Goal: Transaction & Acquisition: Purchase product/service

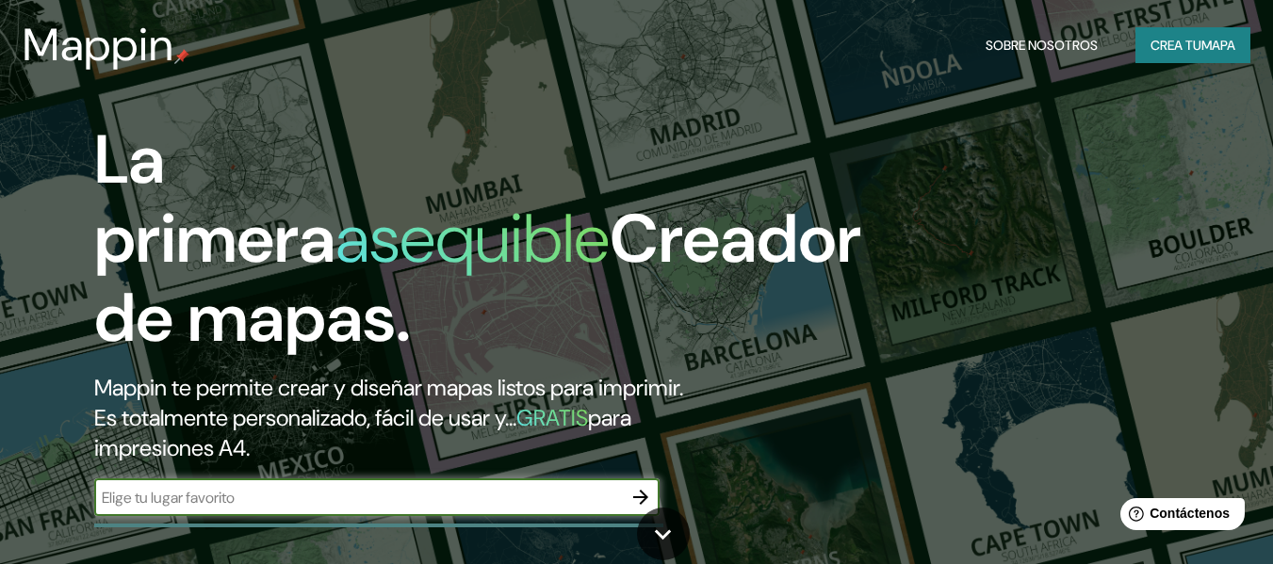
click at [358, 502] on input "text" at bounding box center [358, 498] width 528 height 22
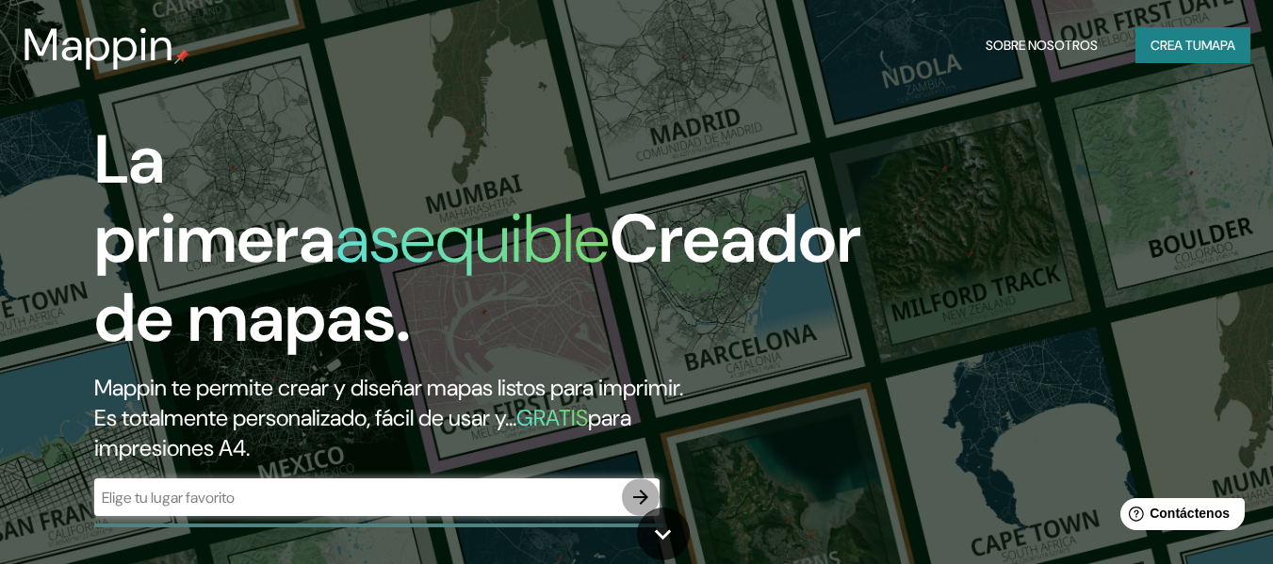
click at [634, 494] on icon "button" at bounding box center [640, 497] width 23 height 23
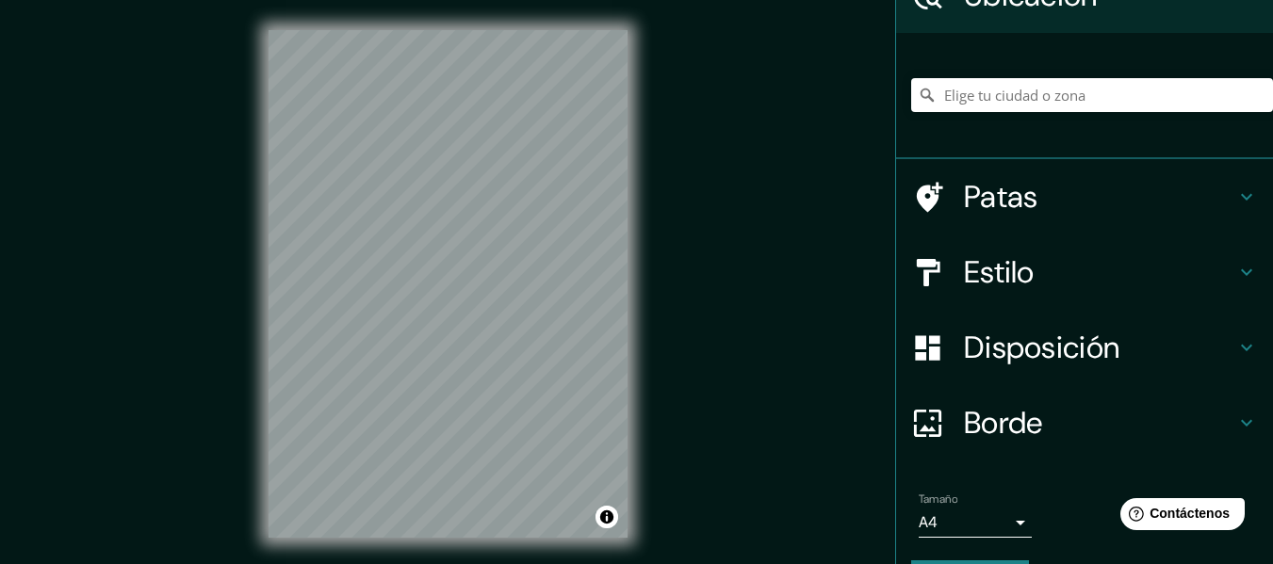
scroll to position [157, 0]
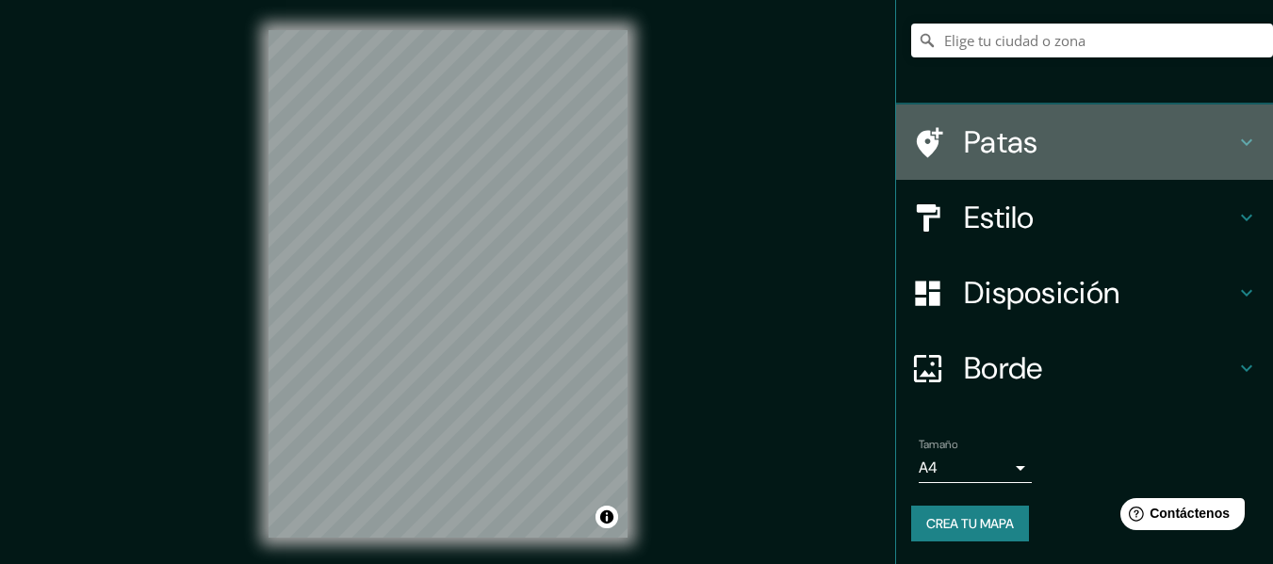
click at [1214, 144] on h4 "Patas" at bounding box center [1099, 142] width 271 height 38
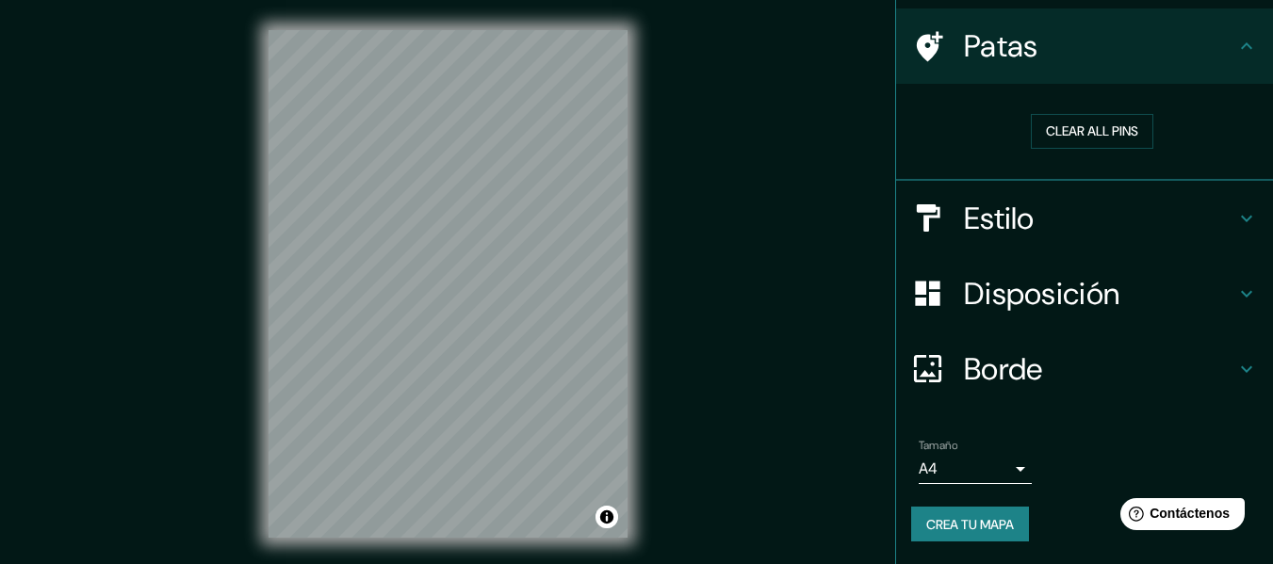
scroll to position [129, 0]
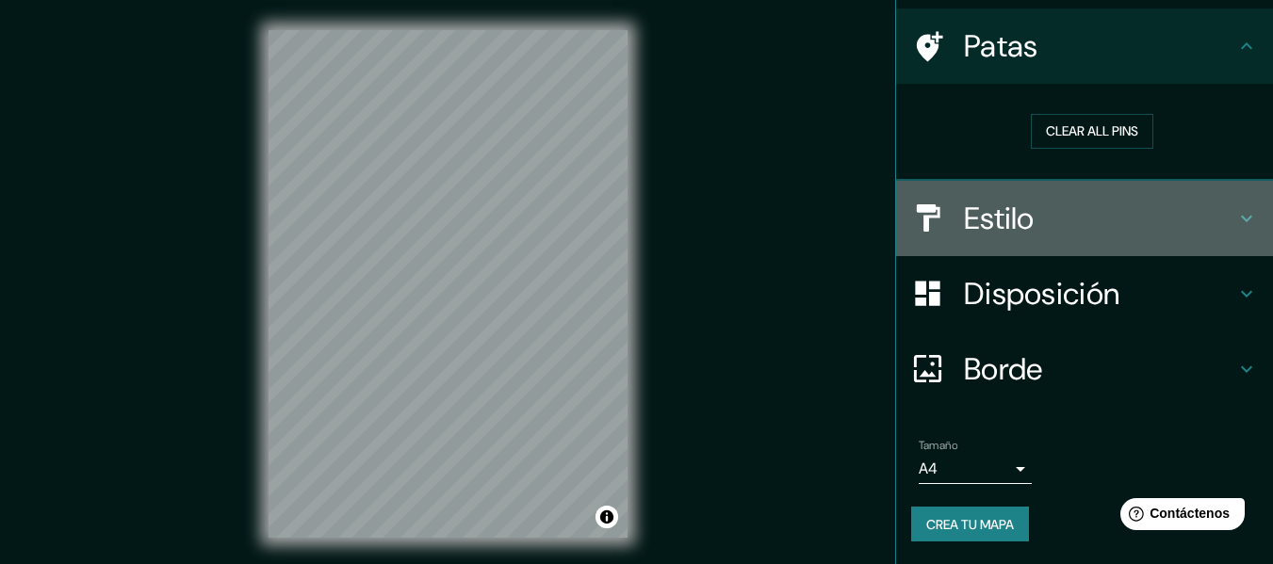
click at [1130, 205] on h4 "Estilo" at bounding box center [1099, 219] width 271 height 38
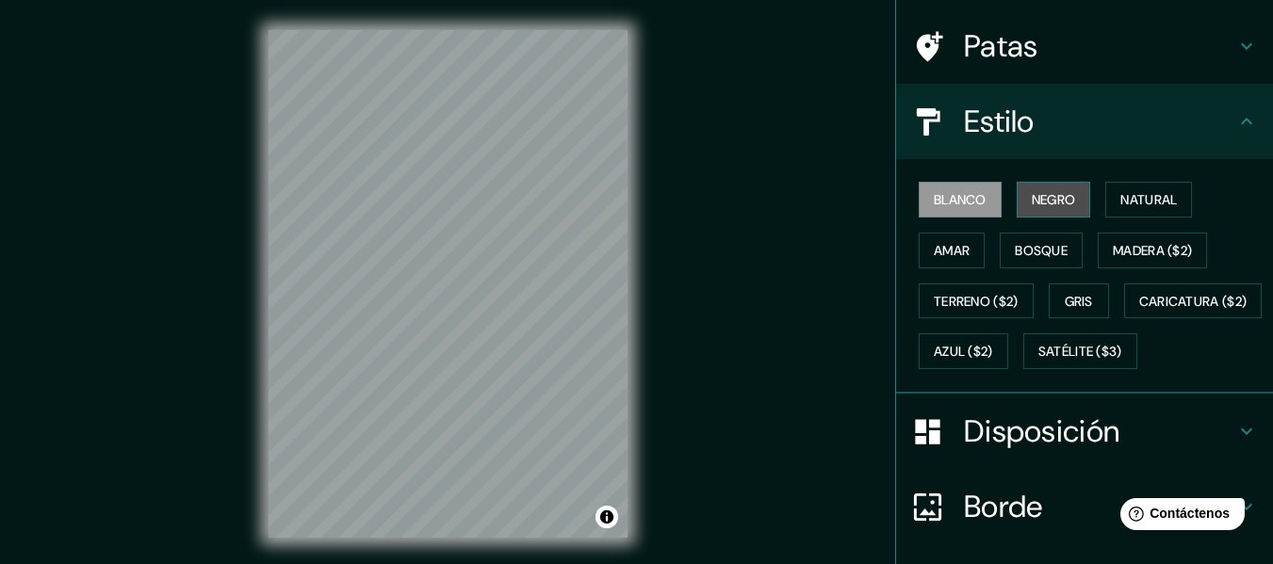
click at [1037, 206] on font "Negro" at bounding box center [1054, 199] width 44 height 17
click at [956, 206] on font "Blanco" at bounding box center [960, 199] width 53 height 17
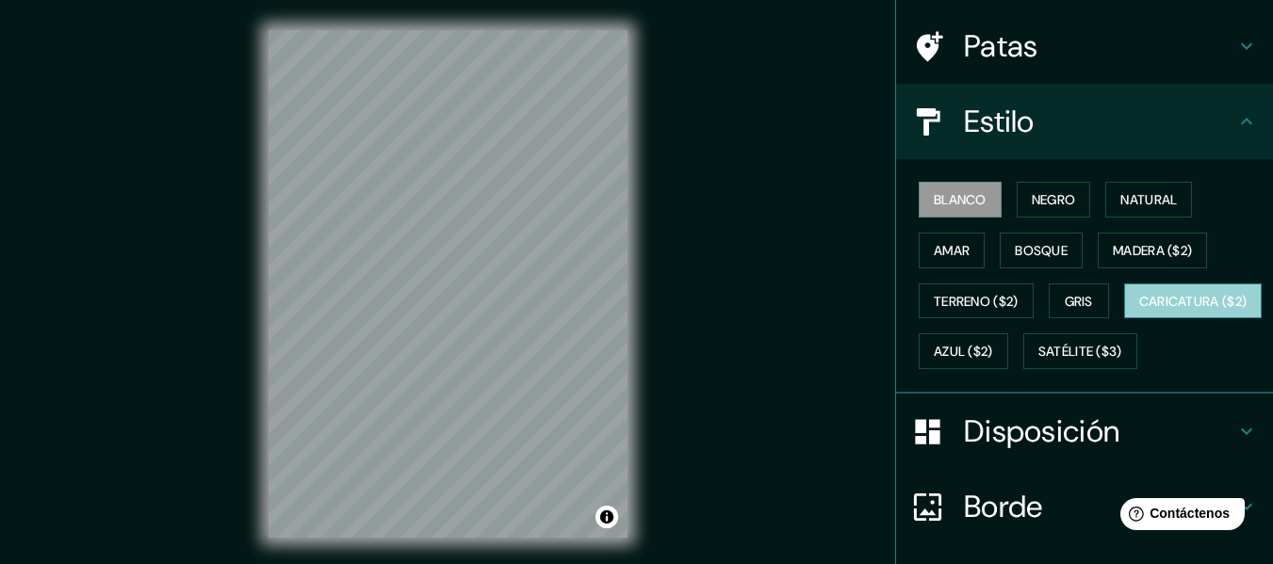
click at [1139, 310] on font "Caricatura ($2)" at bounding box center [1193, 301] width 108 height 17
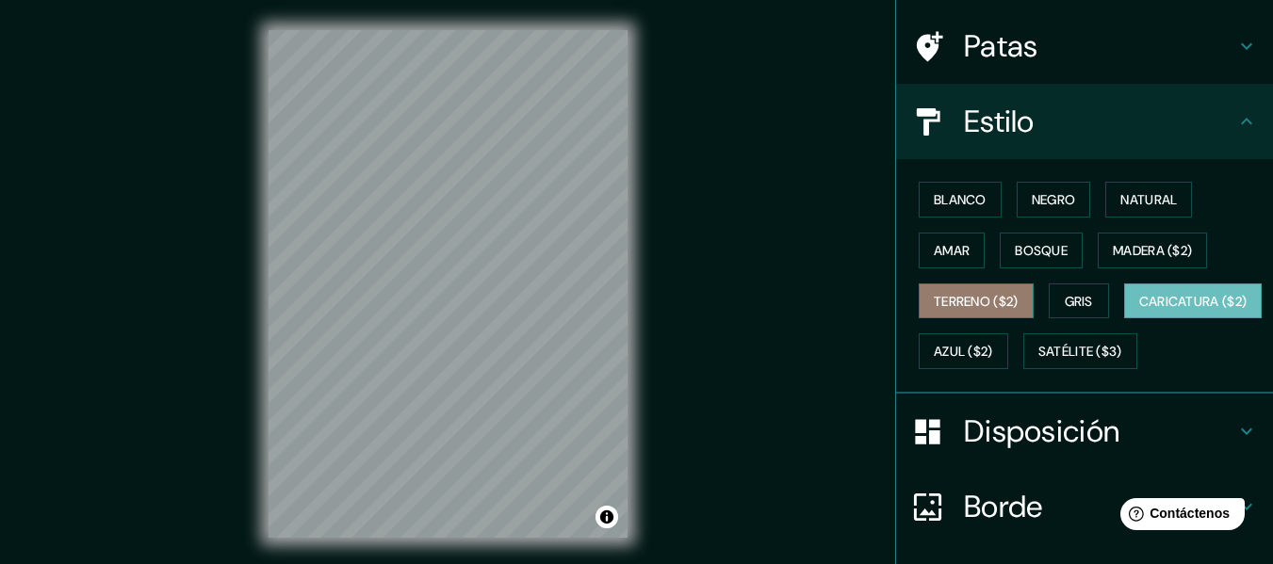
click at [959, 306] on font "Terreno ($2)" at bounding box center [976, 301] width 85 height 17
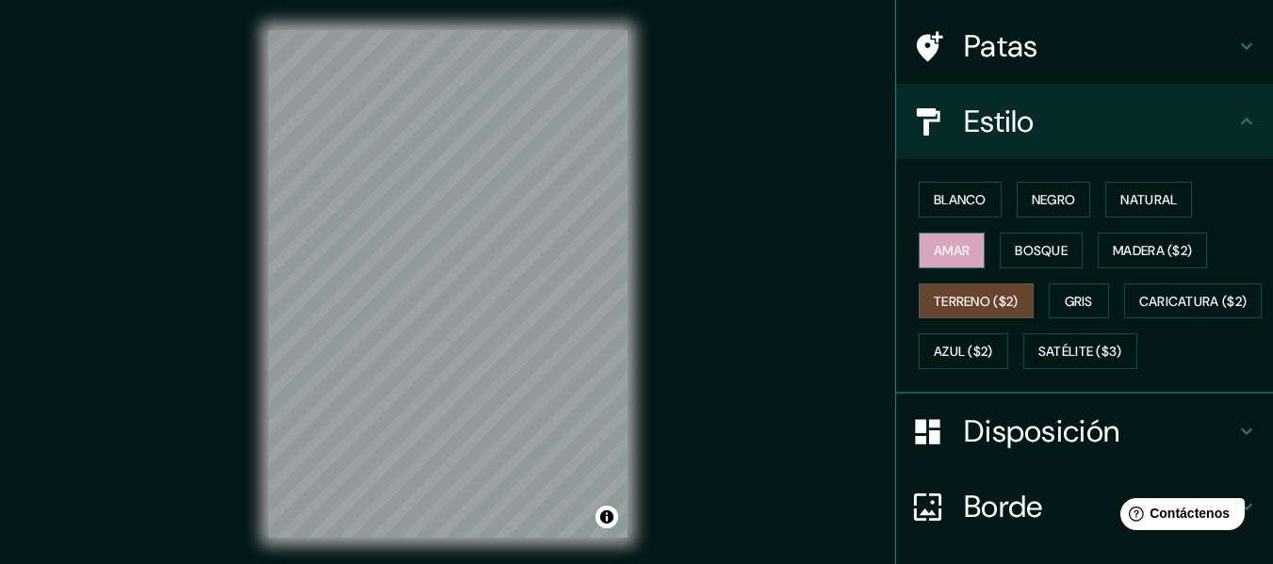
click at [939, 254] on font "Amar" at bounding box center [952, 250] width 36 height 17
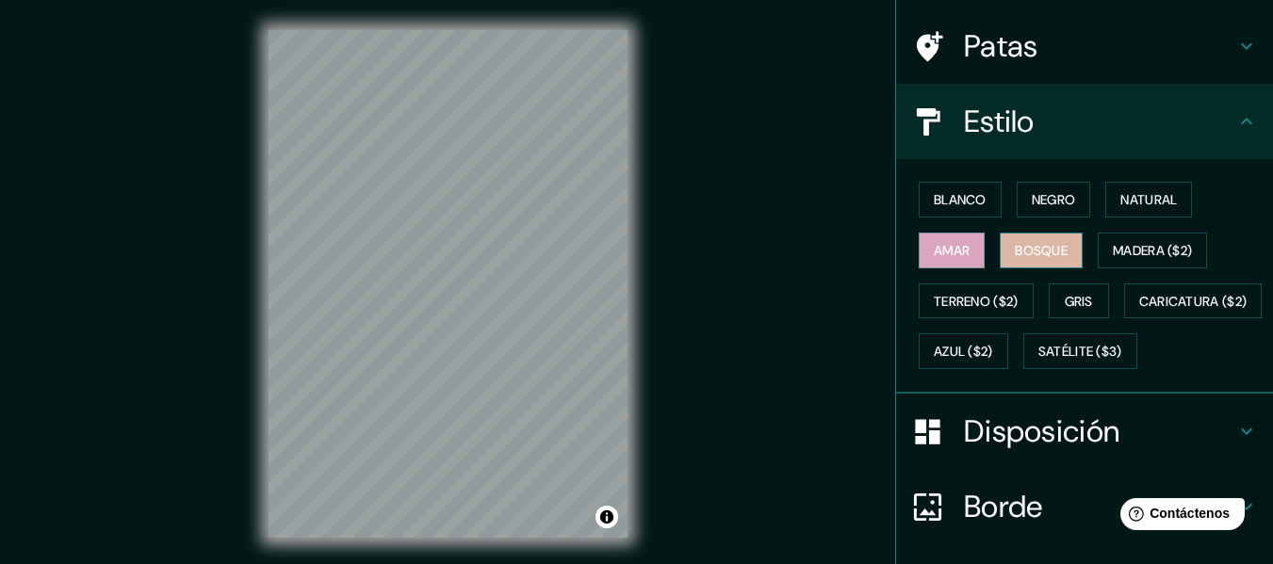
click at [1036, 253] on font "Bosque" at bounding box center [1041, 250] width 53 height 17
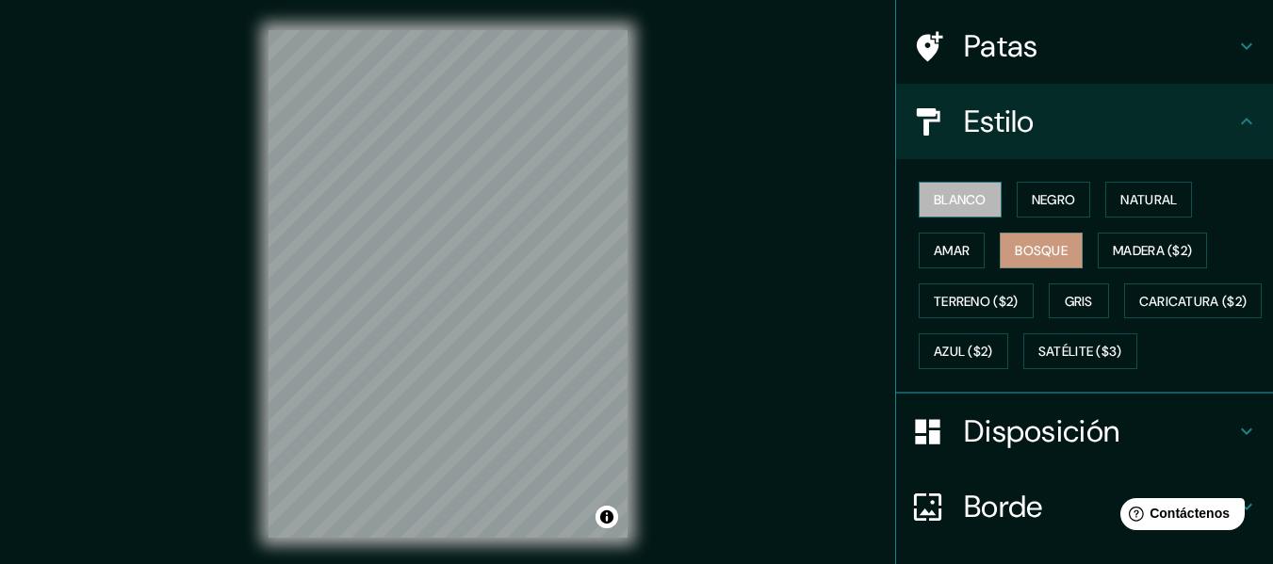
click at [934, 192] on font "Blanco" at bounding box center [960, 199] width 53 height 17
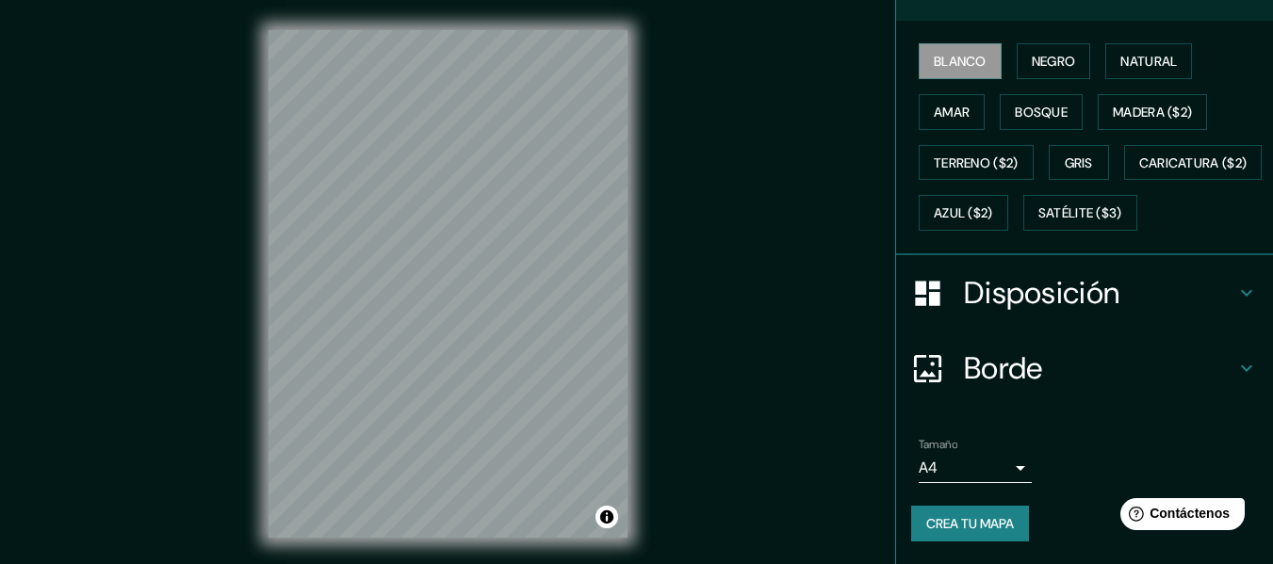
scroll to position [318, 0]
click at [985, 531] on font "Crea tu mapa" at bounding box center [970, 523] width 88 height 17
click at [716, 228] on div "Mappin Ubicación Patas Estilo Blanco Negro Natural [PERSON_NAME] ($2) Terreno (…" at bounding box center [636, 299] width 1273 height 598
drag, startPoint x: 716, startPoint y: 228, endPoint x: 709, endPoint y: 175, distance: 53.3
click at [709, 175] on div "Mappin Ubicación Patas Estilo Blanco Negro Natural [PERSON_NAME] ($2) Terreno (…" at bounding box center [636, 299] width 1273 height 598
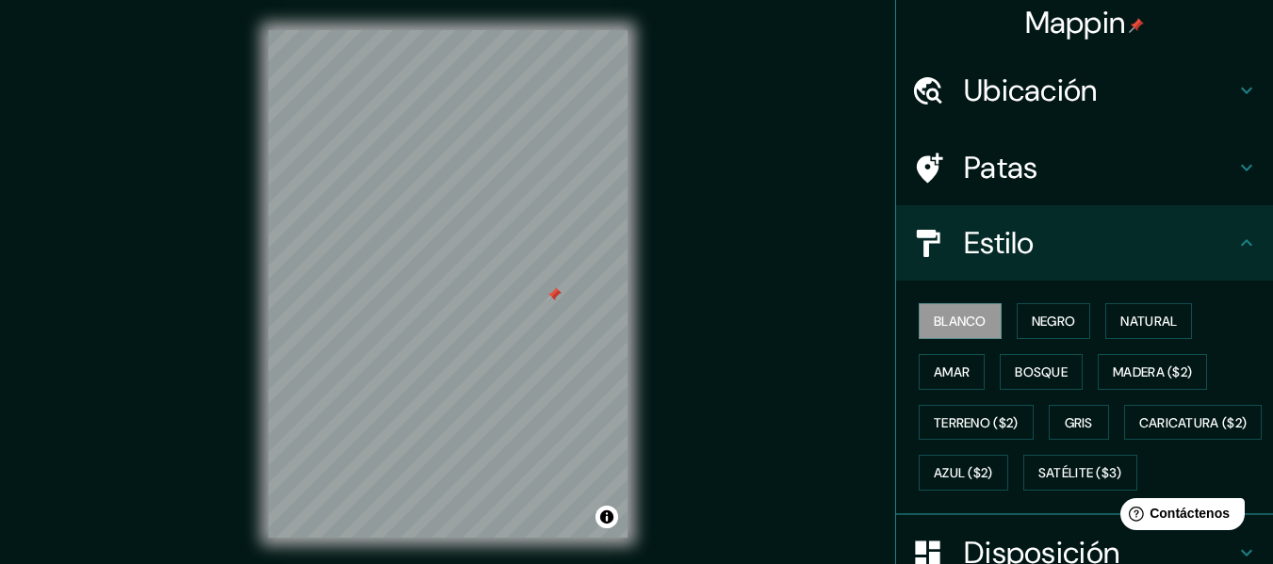
scroll to position [0, 0]
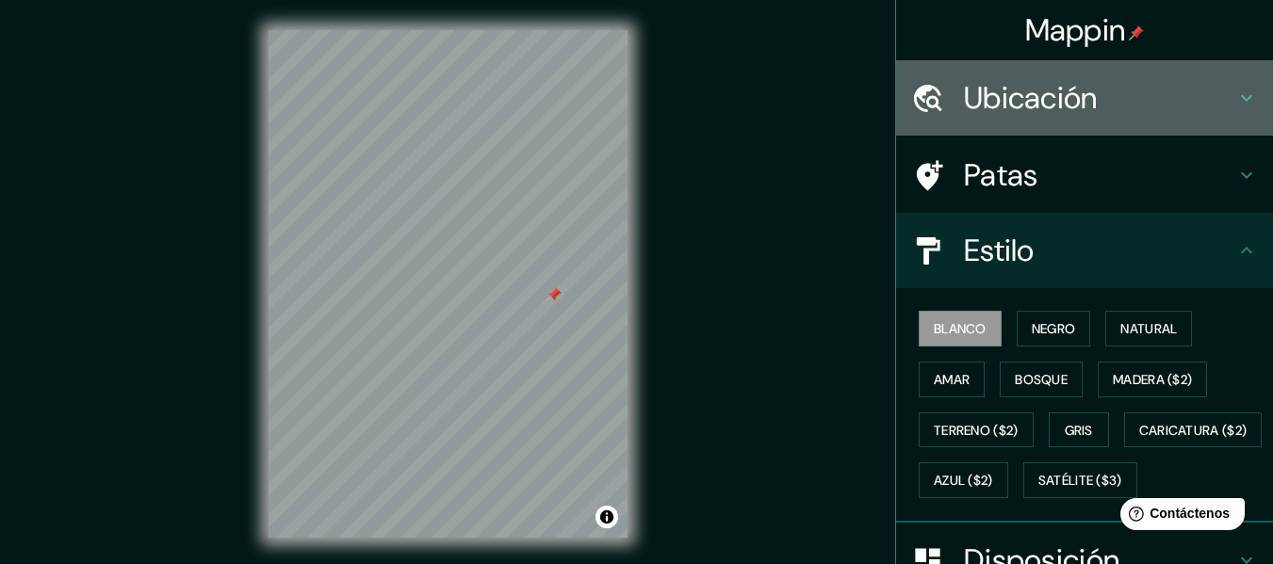
click at [1235, 107] on icon at bounding box center [1246, 98] width 23 height 23
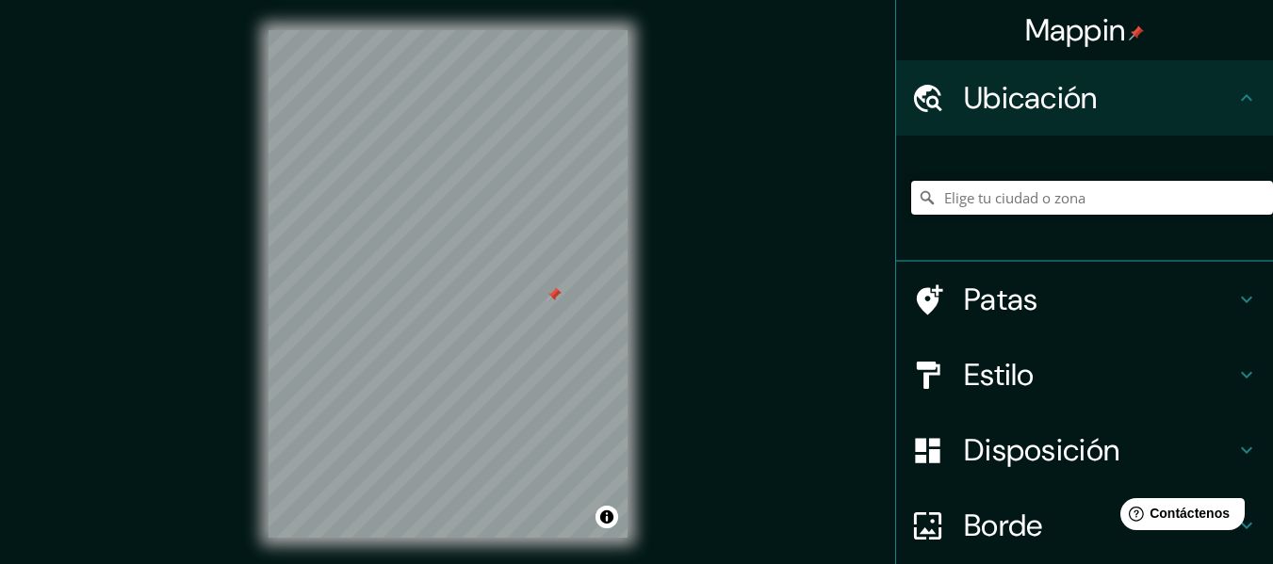
click at [1079, 198] on input "Elige tu ciudad o zona" at bounding box center [1092, 198] width 362 height 34
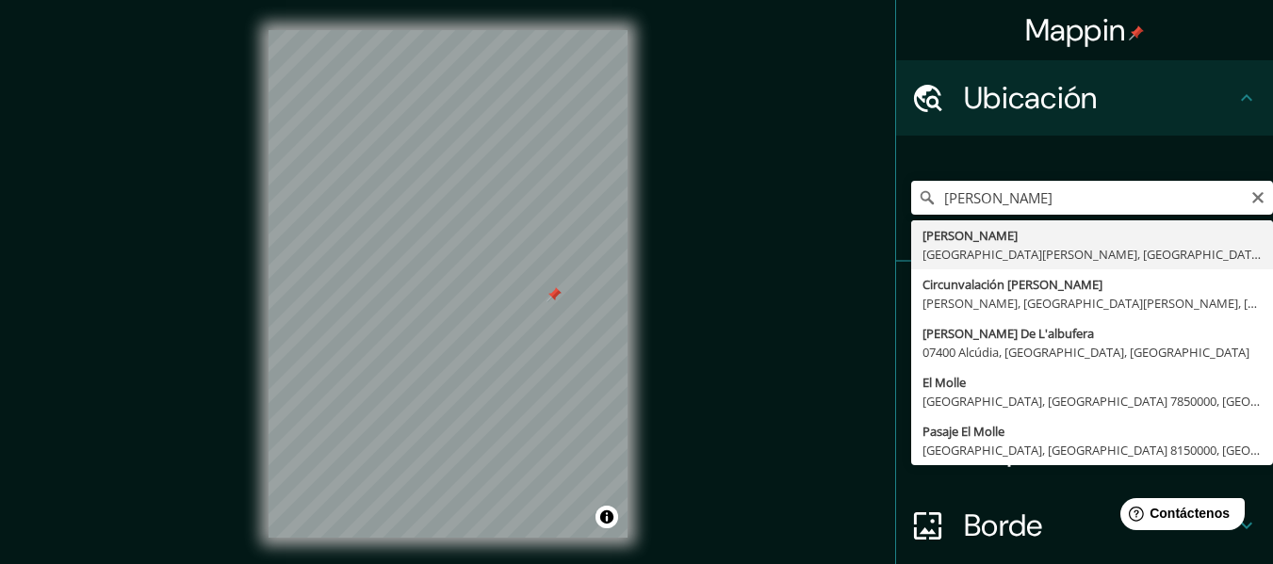
type input "[PERSON_NAME], [GEOGRAPHIC_DATA][PERSON_NAME], [GEOGRAPHIC_DATA]"
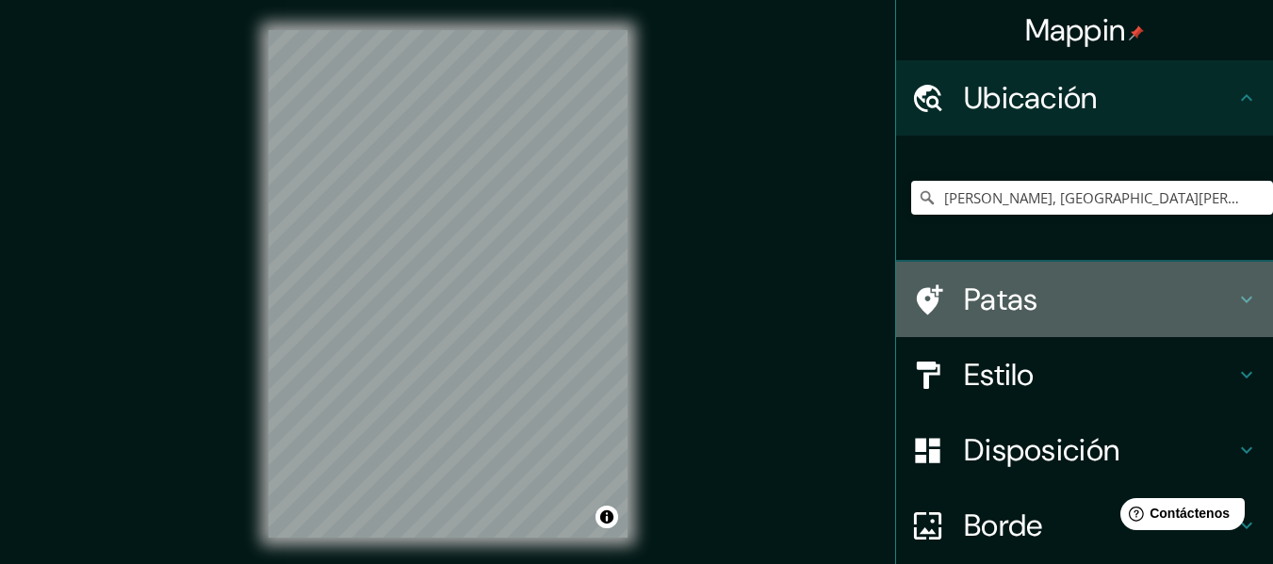
click at [1235, 289] on icon at bounding box center [1246, 299] width 23 height 23
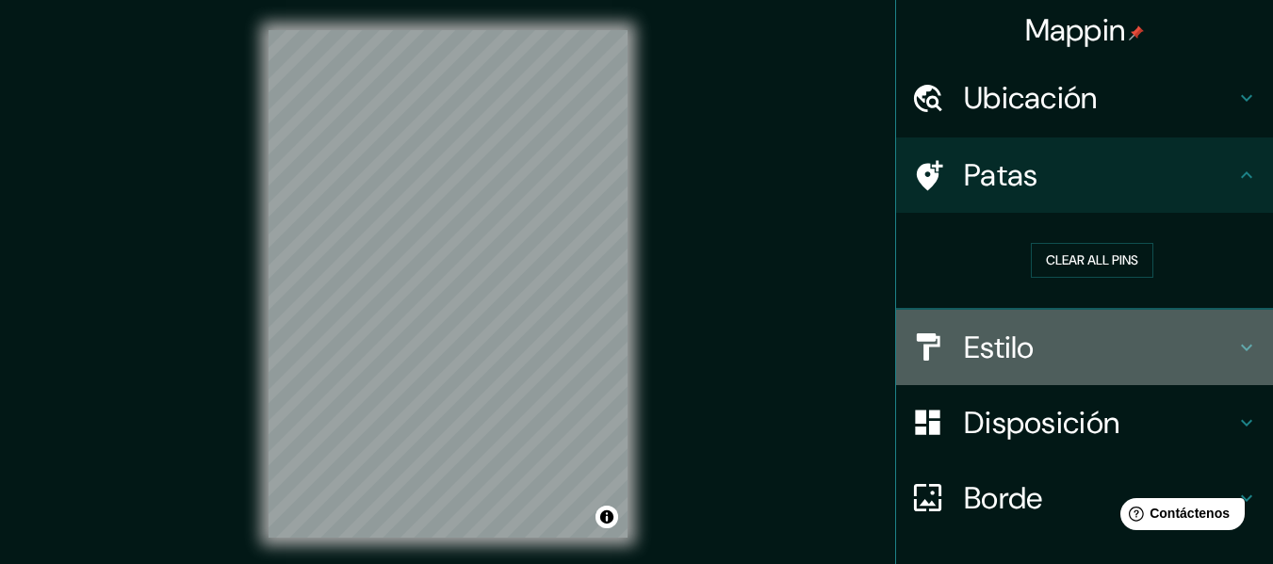
click at [1235, 347] on icon at bounding box center [1246, 347] width 23 height 23
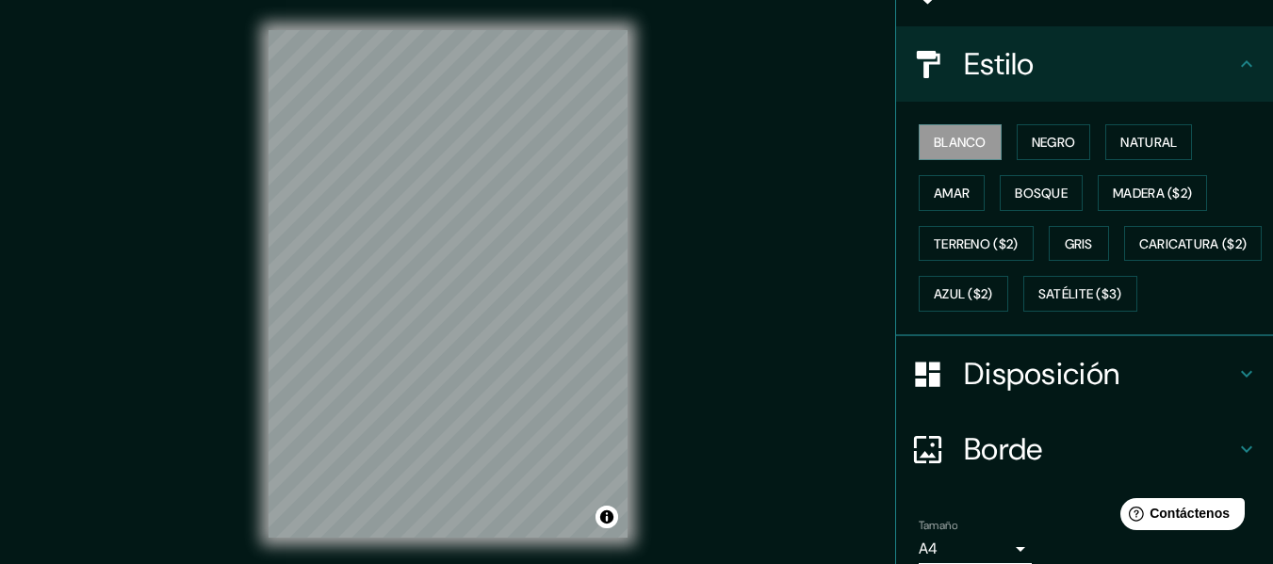
scroll to position [211, 0]
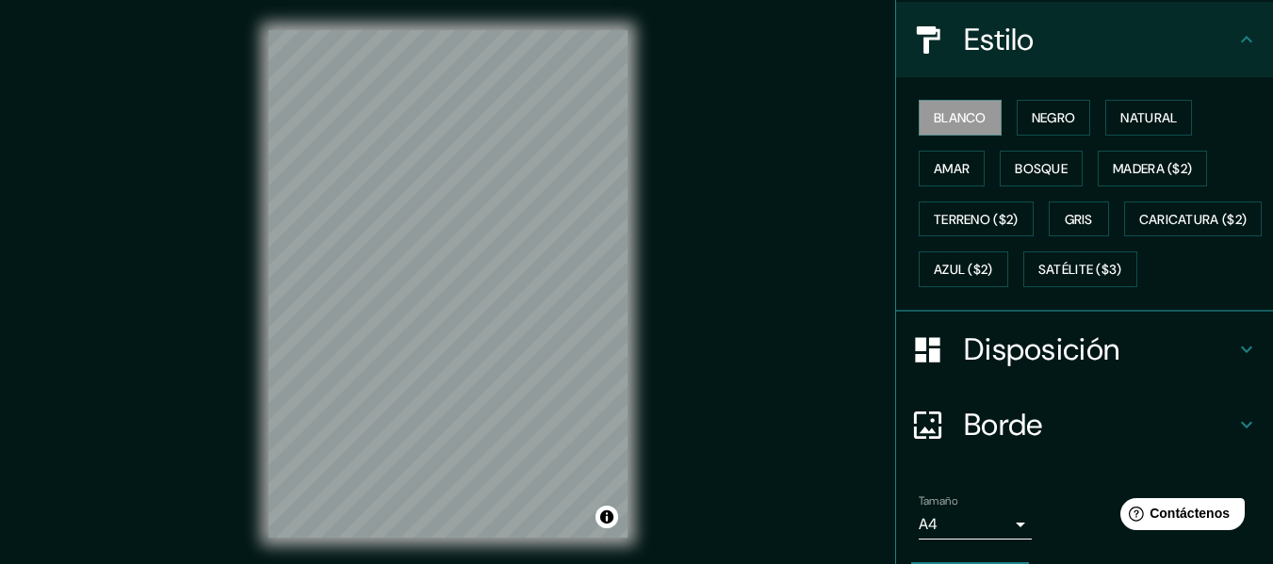
click at [1218, 368] on h4 "Disposición" at bounding box center [1099, 350] width 271 height 38
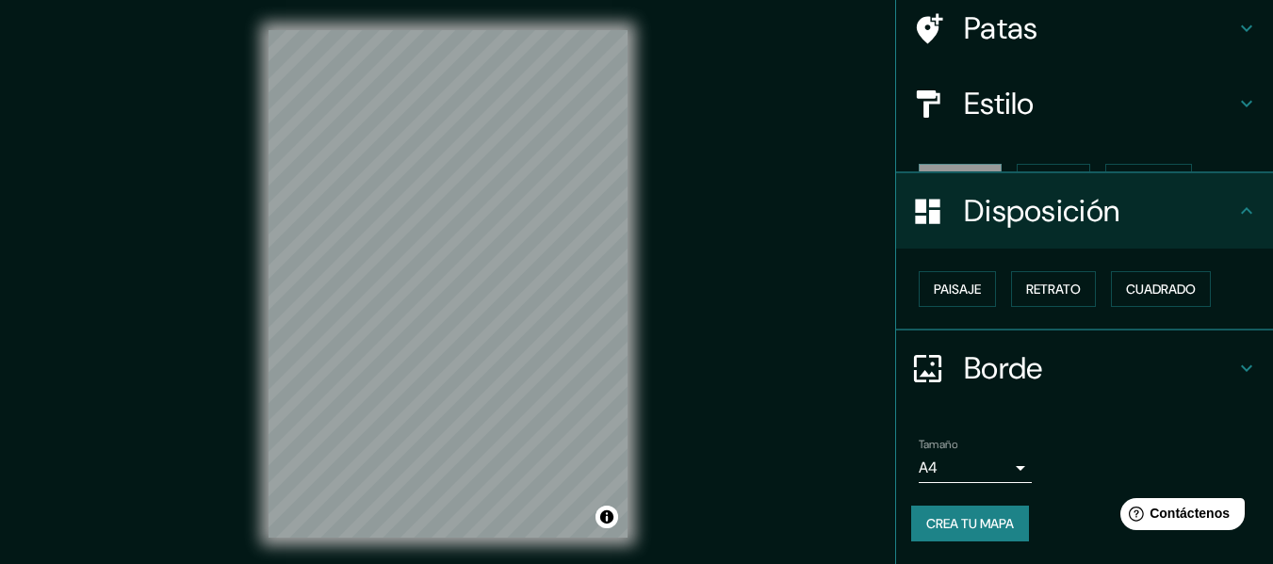
scroll to position [115, 0]
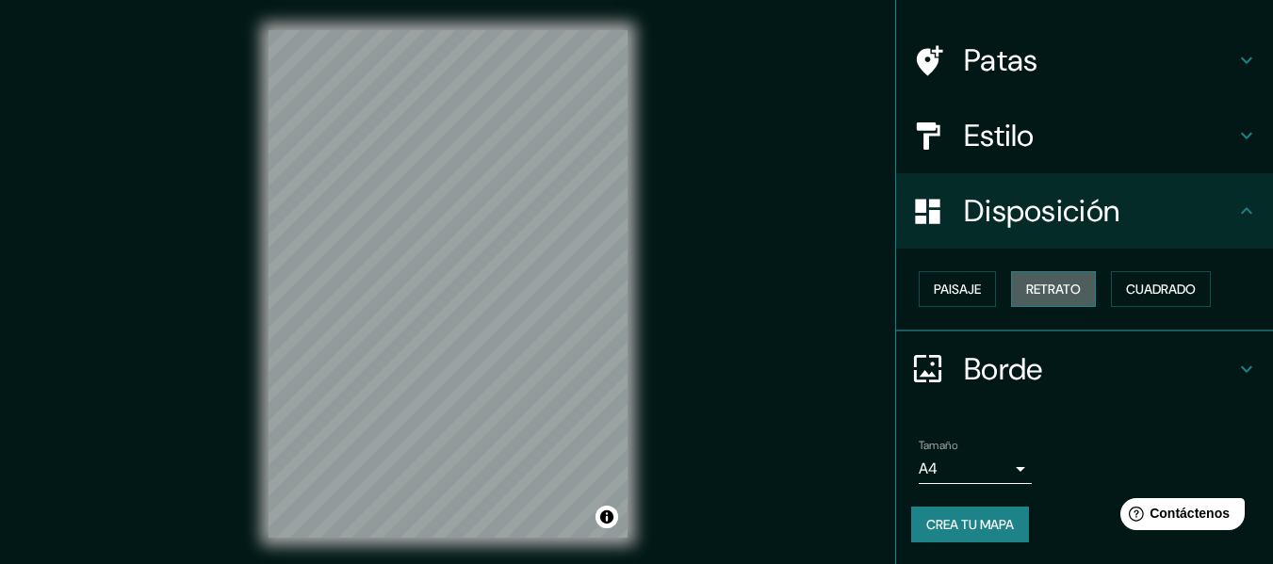
click at [1062, 292] on font "Retrato" at bounding box center [1053, 289] width 55 height 17
click at [1170, 296] on font "Cuadrado" at bounding box center [1161, 289] width 70 height 17
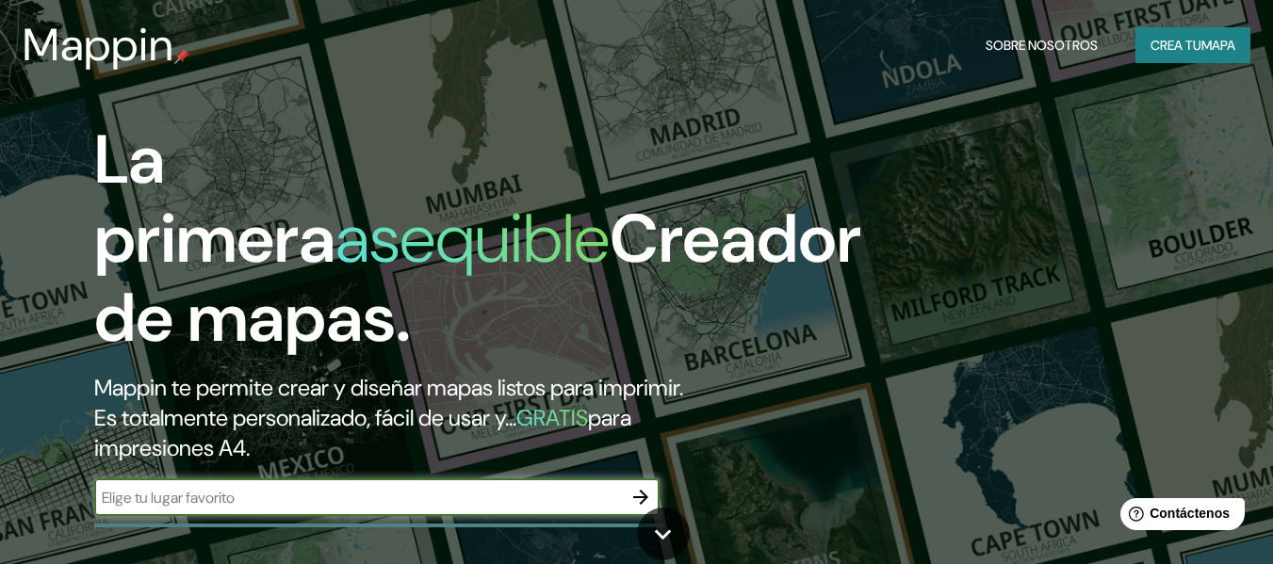
click at [310, 501] on input "text" at bounding box center [358, 498] width 528 height 22
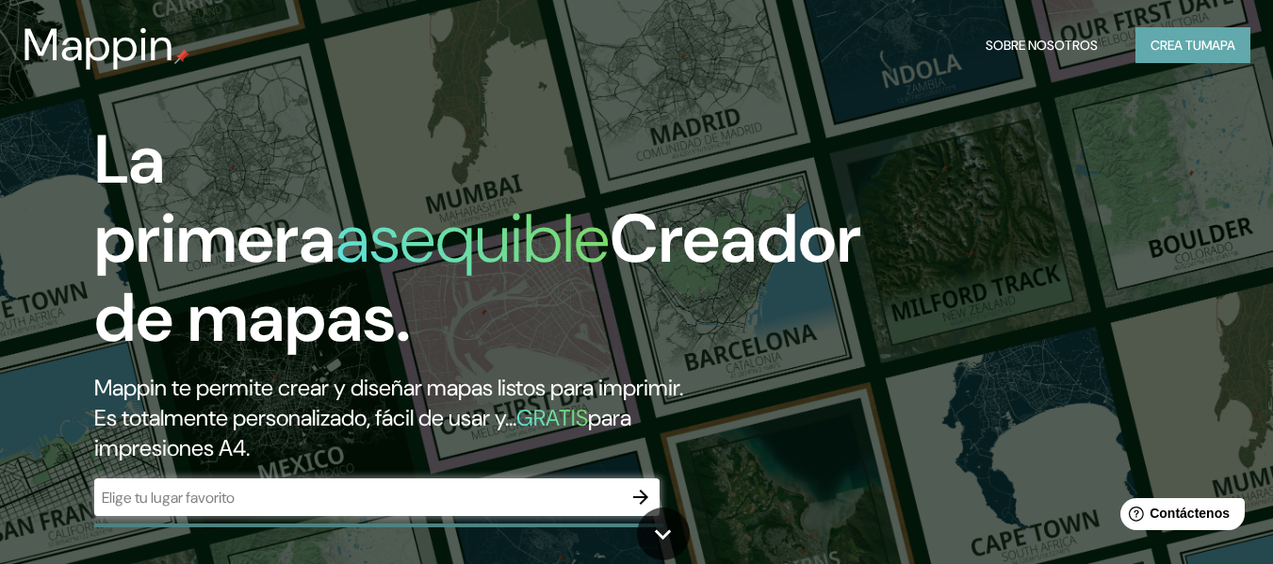
click at [1232, 56] on font "mapa" at bounding box center [1218, 45] width 34 height 25
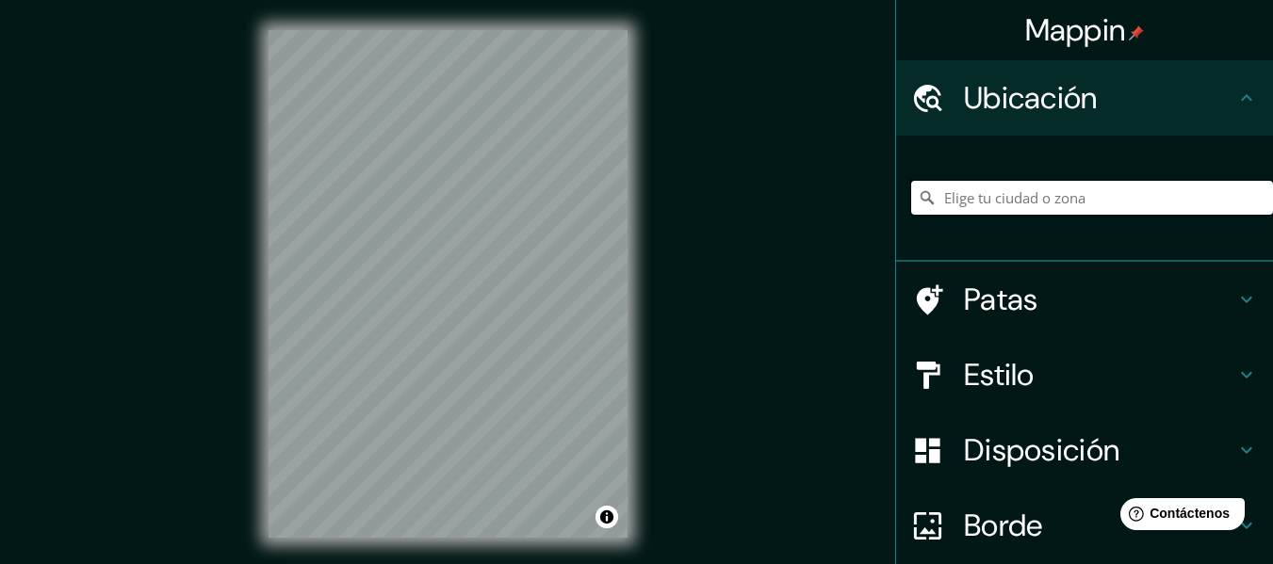
click at [1076, 191] on input "Elige tu ciudad o zona" at bounding box center [1092, 198] width 362 height 34
click at [1033, 200] on input "Circunvalacion Pozo Del Molle, Pozo del Molle, Provincia de Córdoba, X5913, Arg…" at bounding box center [1092, 198] width 362 height 34
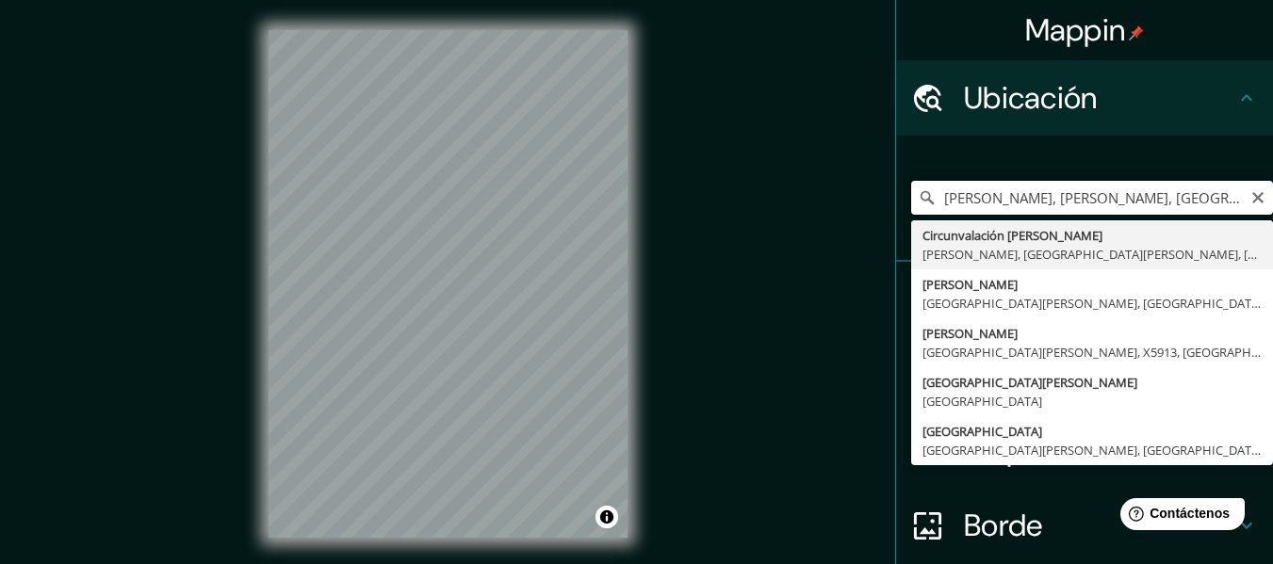
type input "Pozo Del Molle, Pozo del Molle, Provincia de Córdoba, X5913, Argentina"
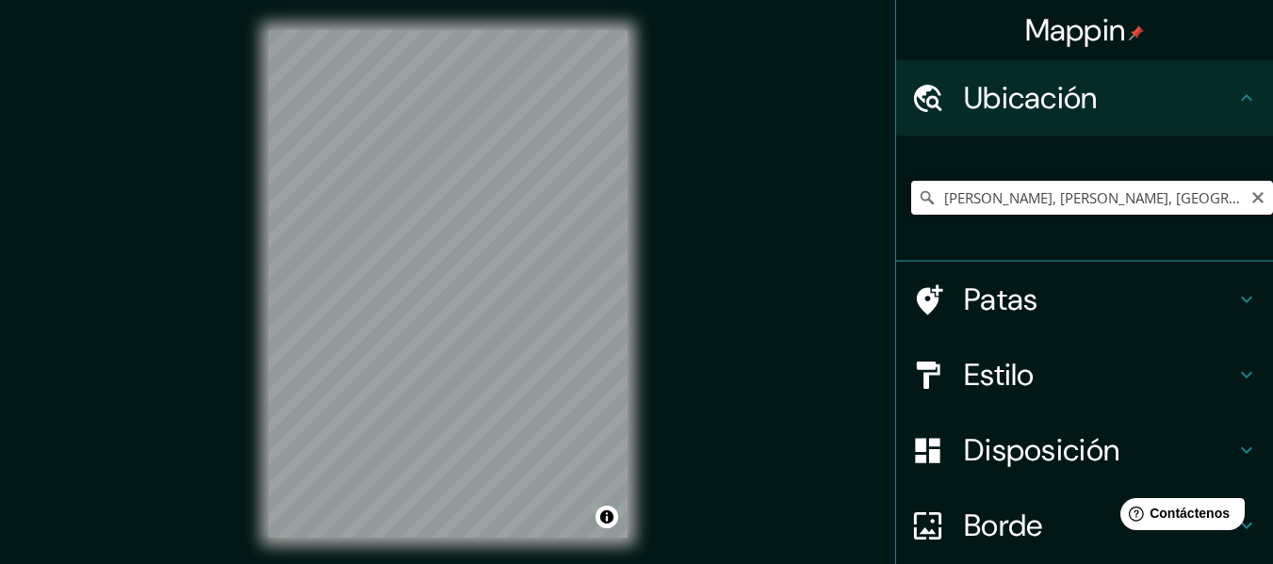
click at [918, 196] on icon at bounding box center [927, 197] width 19 height 19
click at [918, 197] on icon at bounding box center [927, 197] width 19 height 19
click at [832, 210] on div "Mappin Ubicación Pozo Del Molle, Pozo del Molle, Provincia de Córdoba, X5913, A…" at bounding box center [636, 299] width 1273 height 598
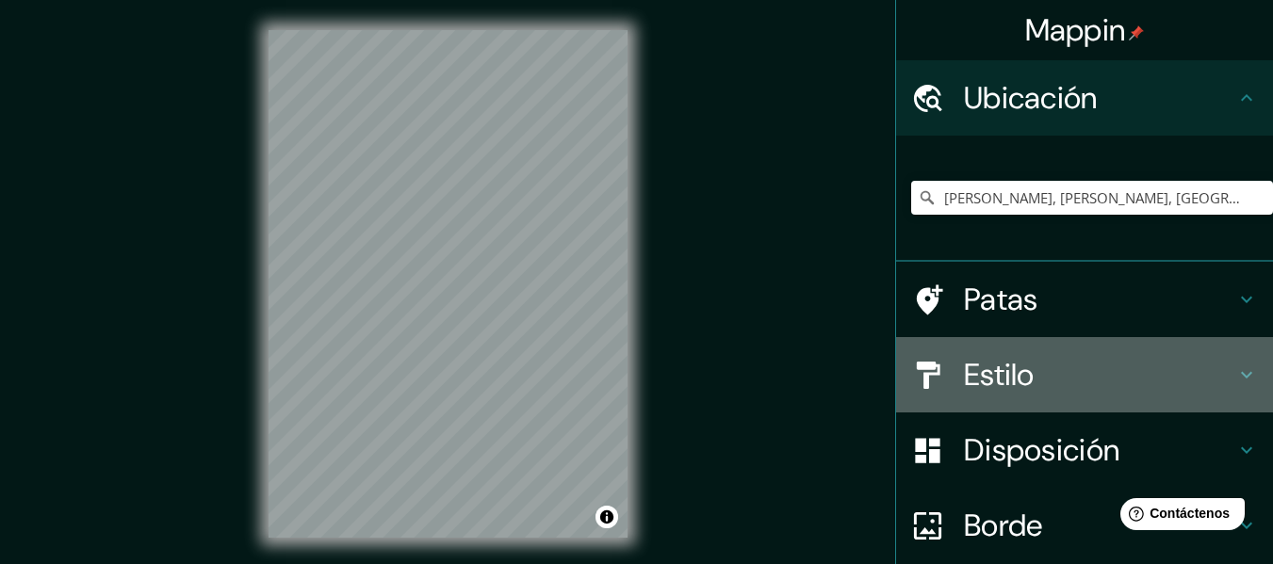
click at [1159, 384] on h4 "Estilo" at bounding box center [1099, 375] width 271 height 38
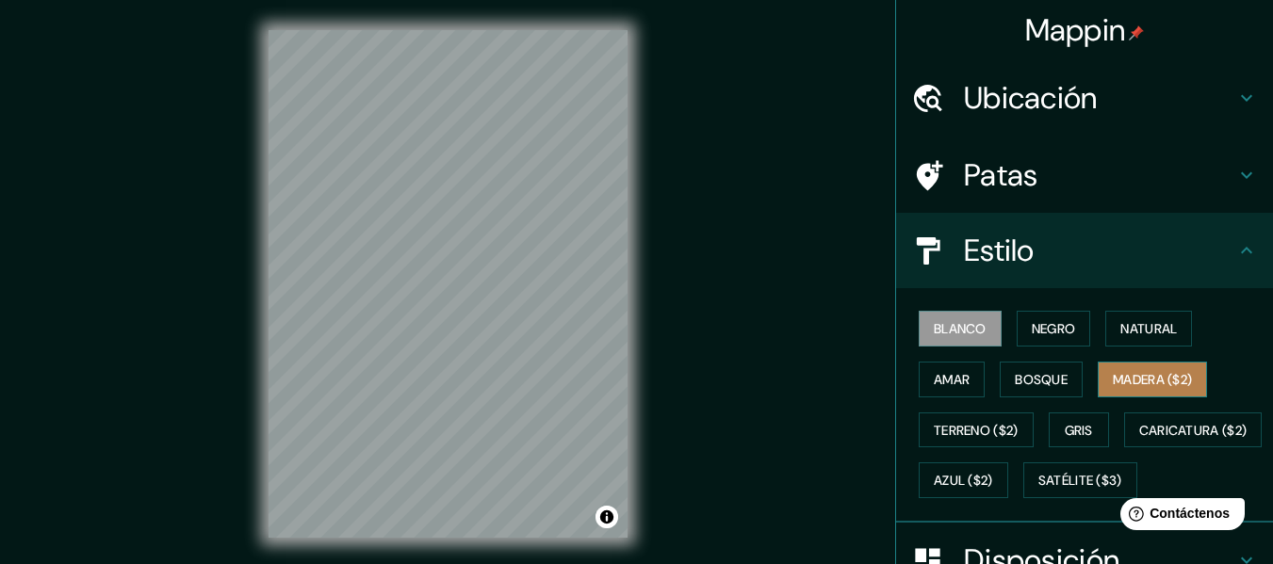
click at [1136, 383] on font "Madera ($2)" at bounding box center [1152, 379] width 79 height 17
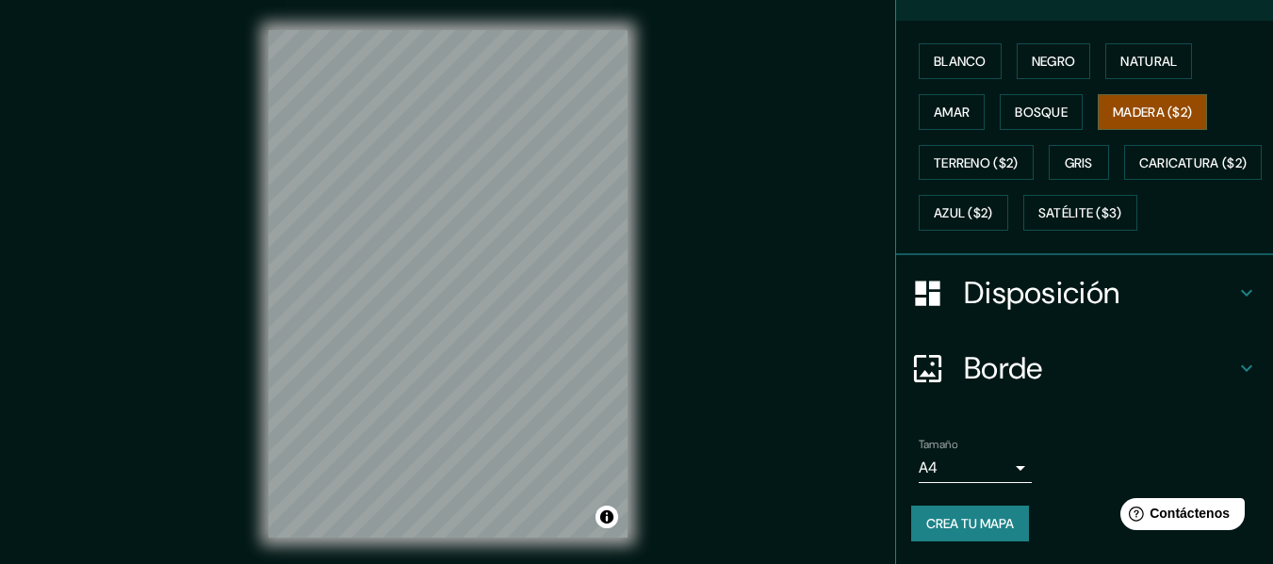
scroll to position [285, 0]
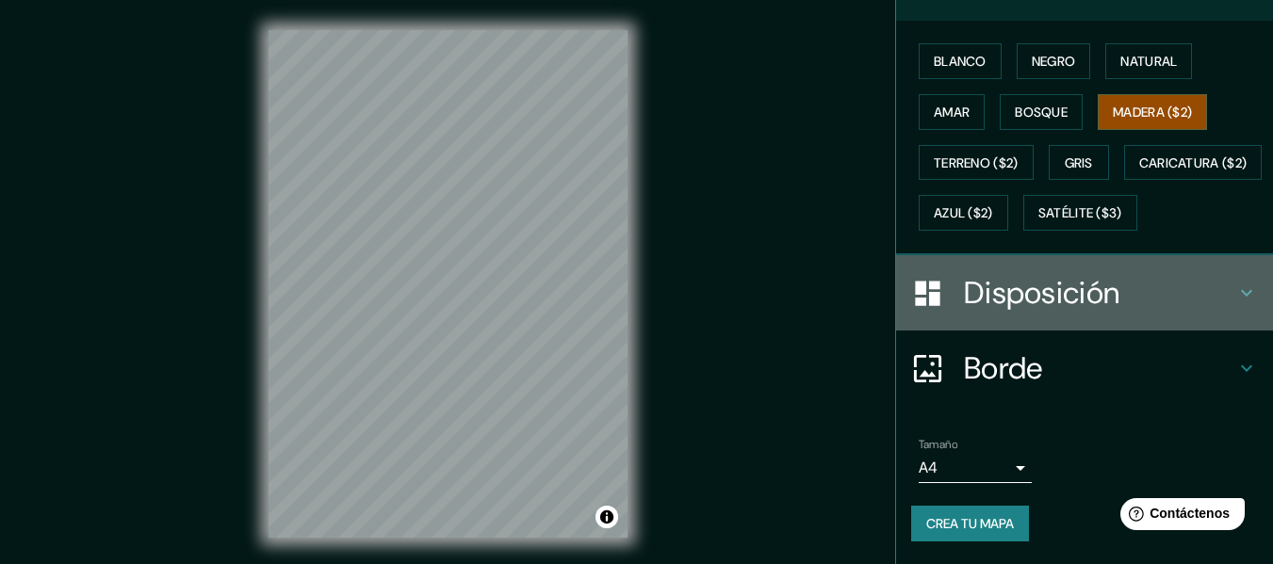
click at [1235, 304] on icon at bounding box center [1246, 293] width 23 height 23
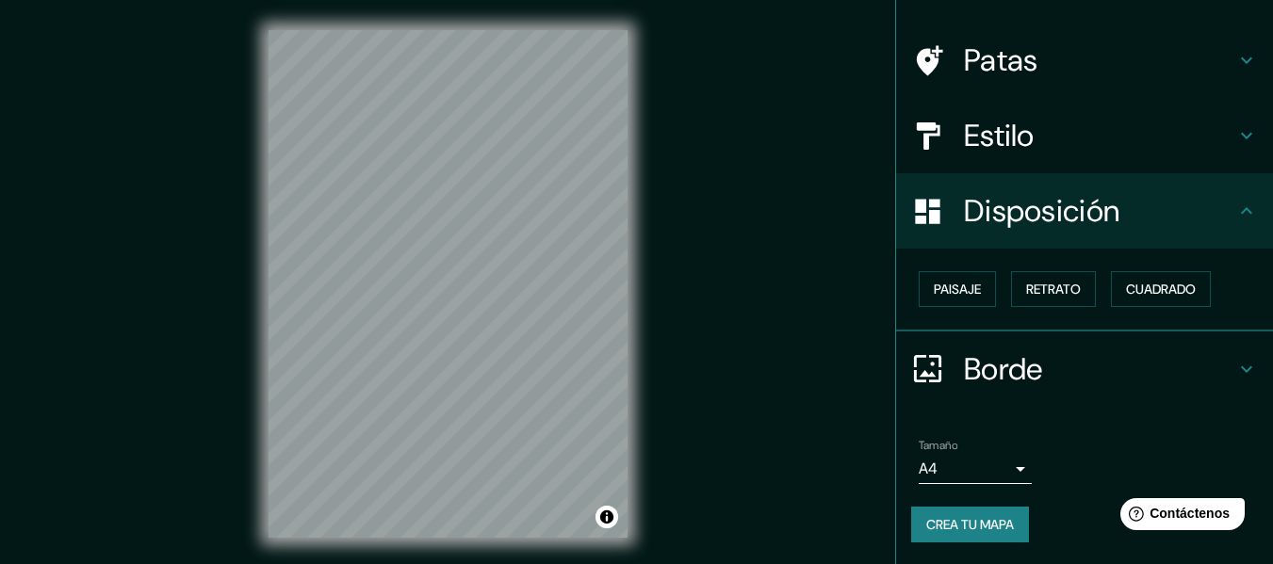
scroll to position [115, 0]
click at [963, 288] on font "Paisaje" at bounding box center [957, 289] width 47 height 17
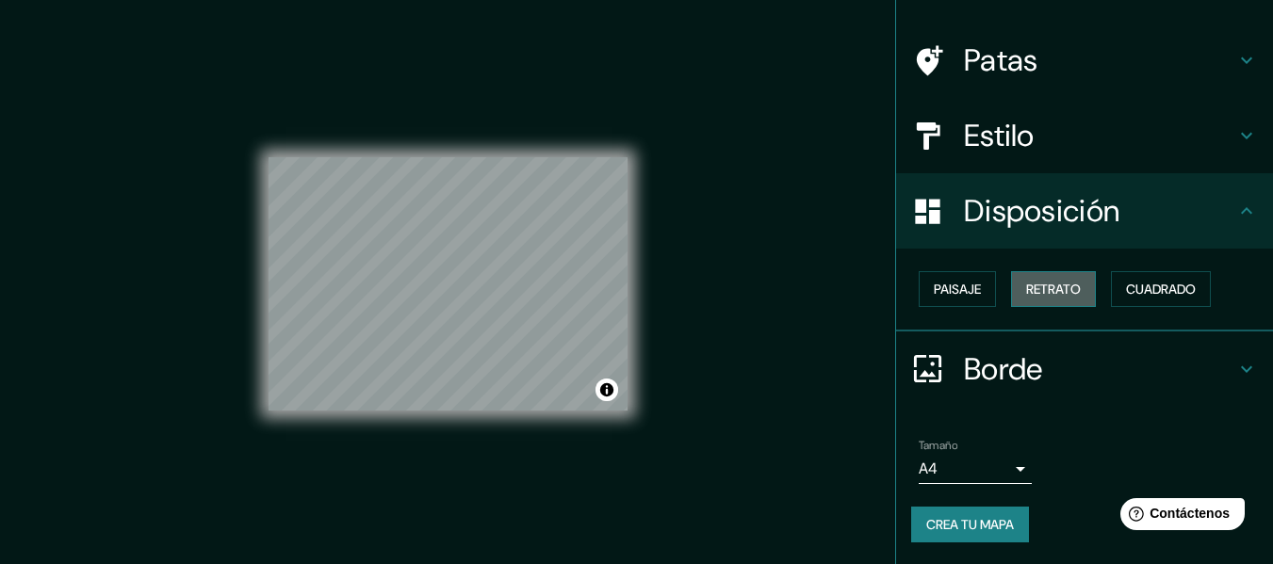
click at [1011, 287] on button "Retrato" at bounding box center [1053, 289] width 85 height 36
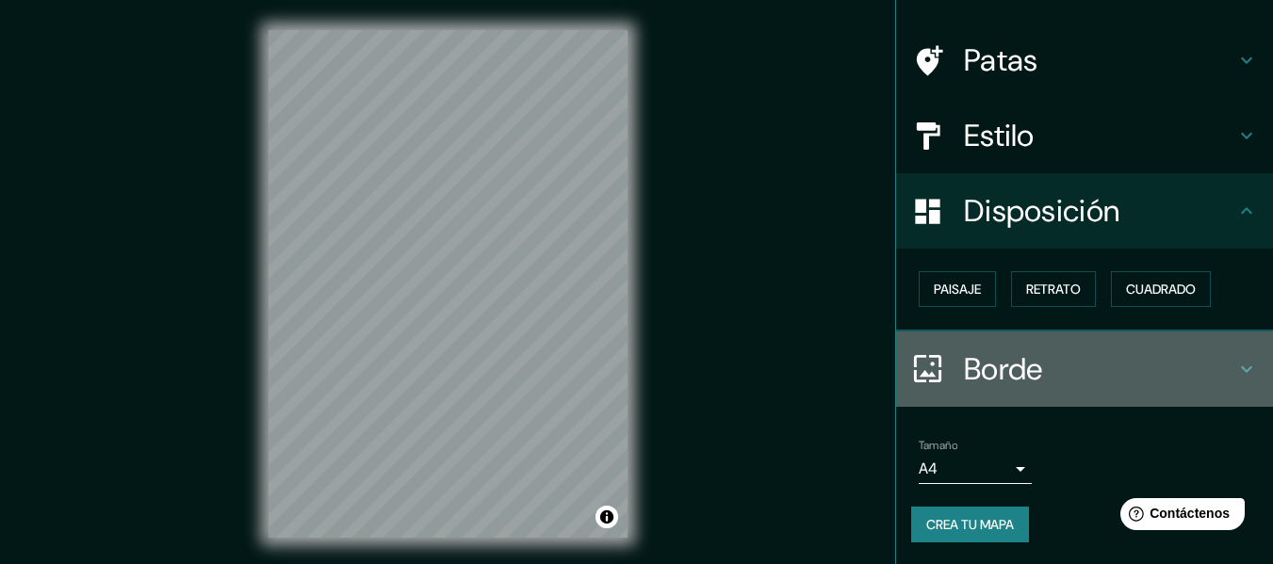
click at [1196, 388] on div "Borde" at bounding box center [1084, 369] width 377 height 75
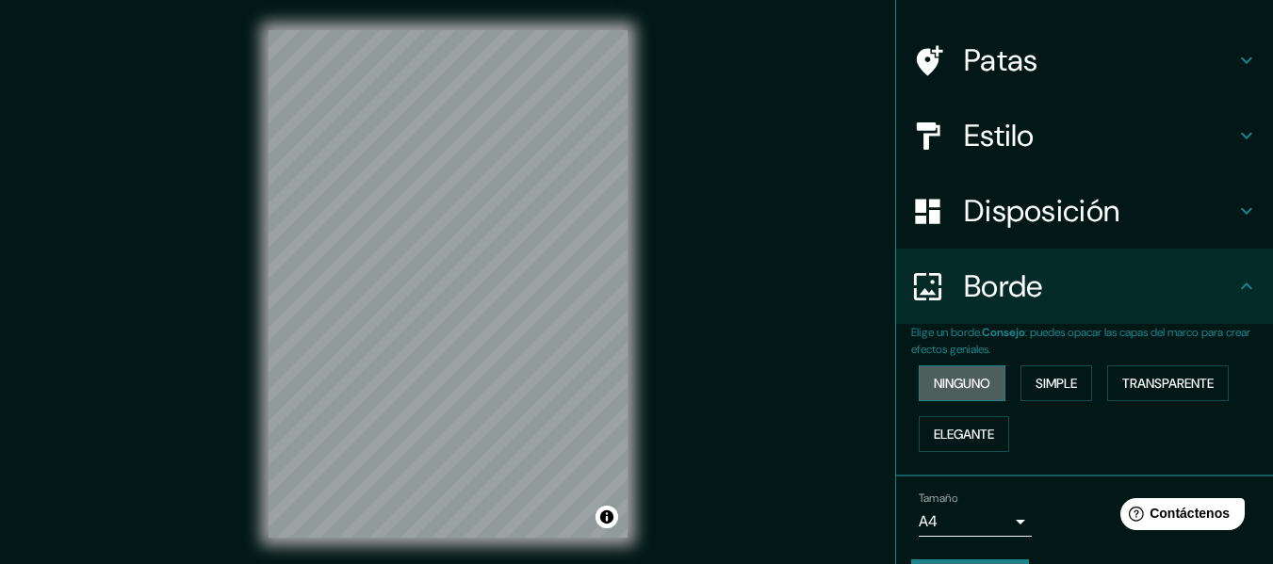
click at [946, 388] on font "Ninguno" at bounding box center [962, 383] width 57 height 17
click at [1044, 380] on font "Simple" at bounding box center [1056, 383] width 41 height 17
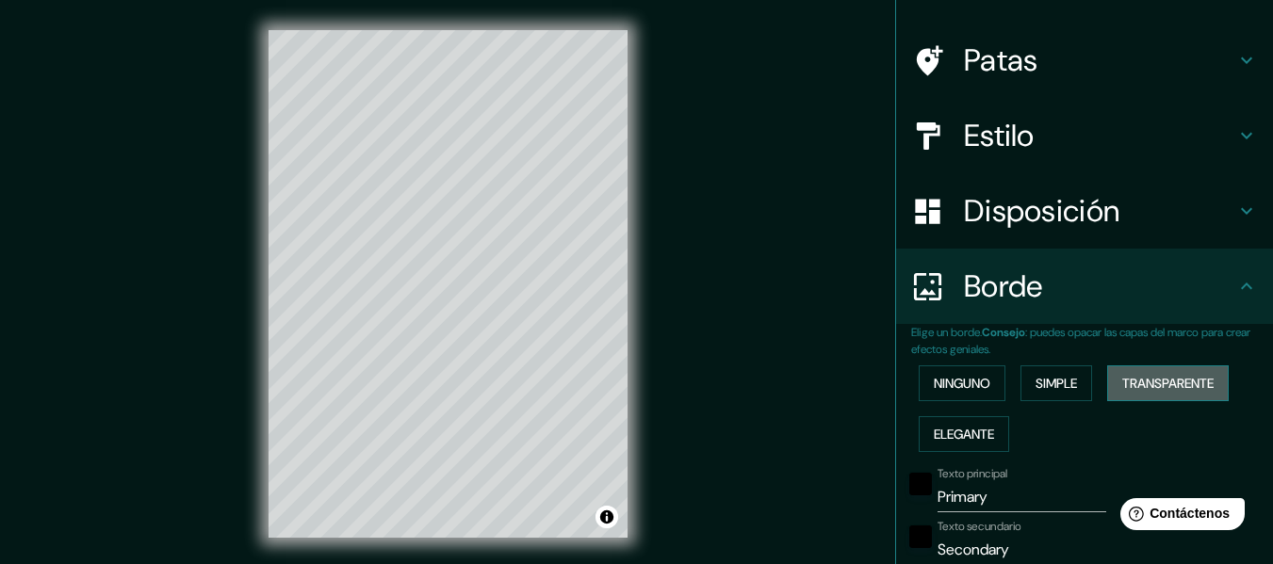
click at [1125, 384] on font "Transparente" at bounding box center [1167, 383] width 91 height 17
click at [934, 440] on font "Elegante" at bounding box center [964, 434] width 60 height 17
click at [993, 497] on input "Primary" at bounding box center [1022, 497] width 169 height 30
type input "Primar"
type input "152"
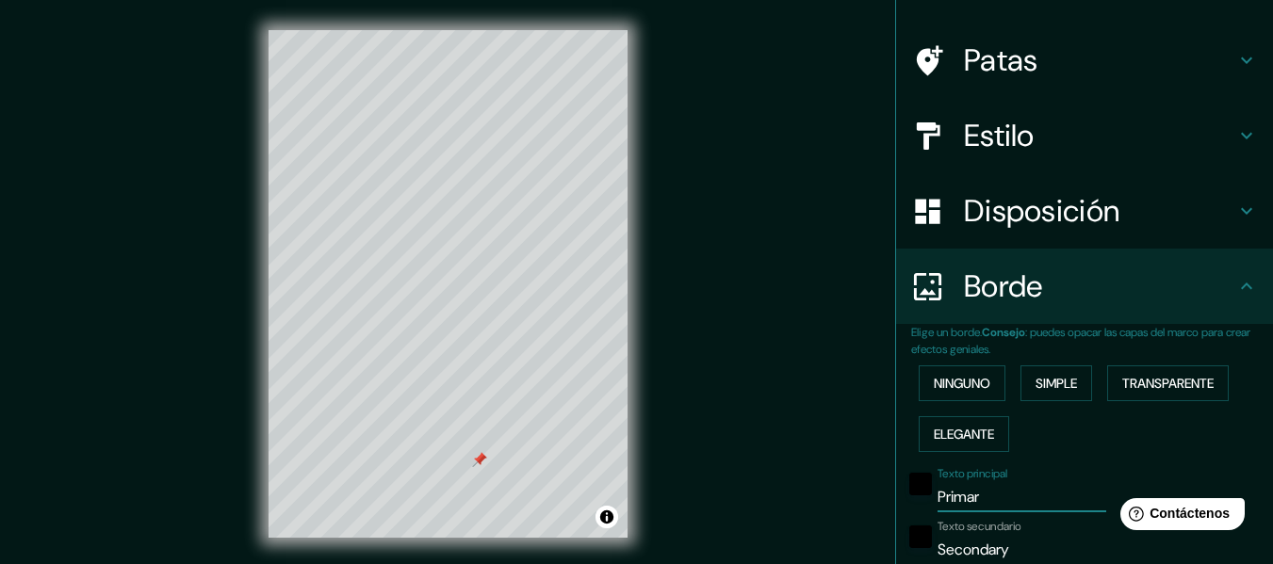
type input "30"
type input "15"
type input "Prima"
type input "152"
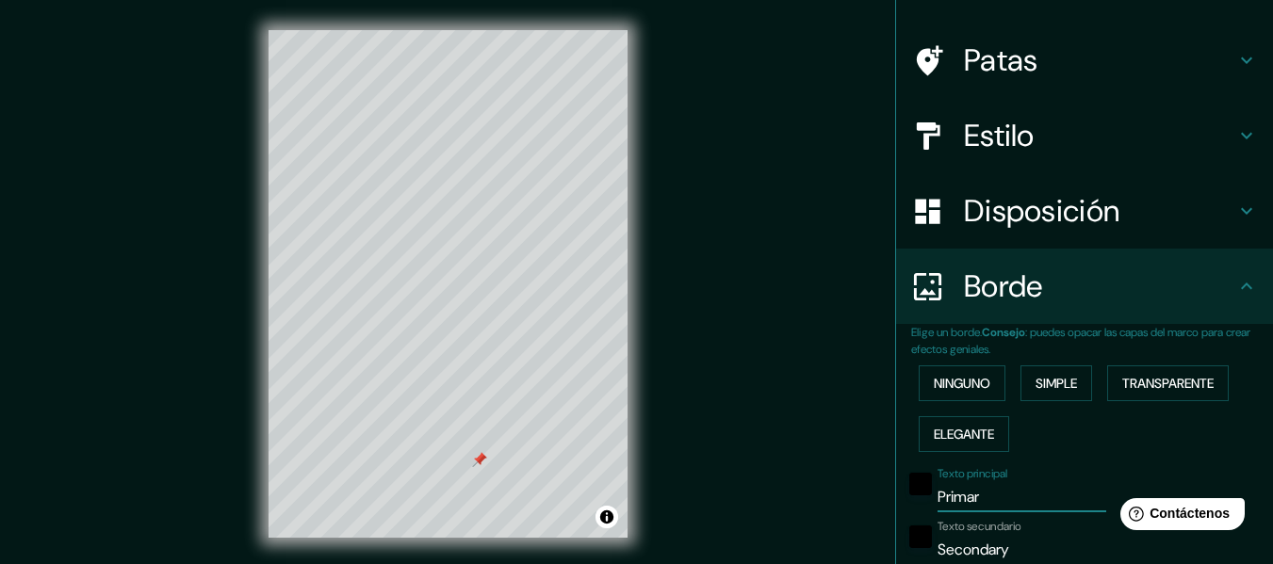
type input "30"
type input "15"
type input "Prim"
type input "152"
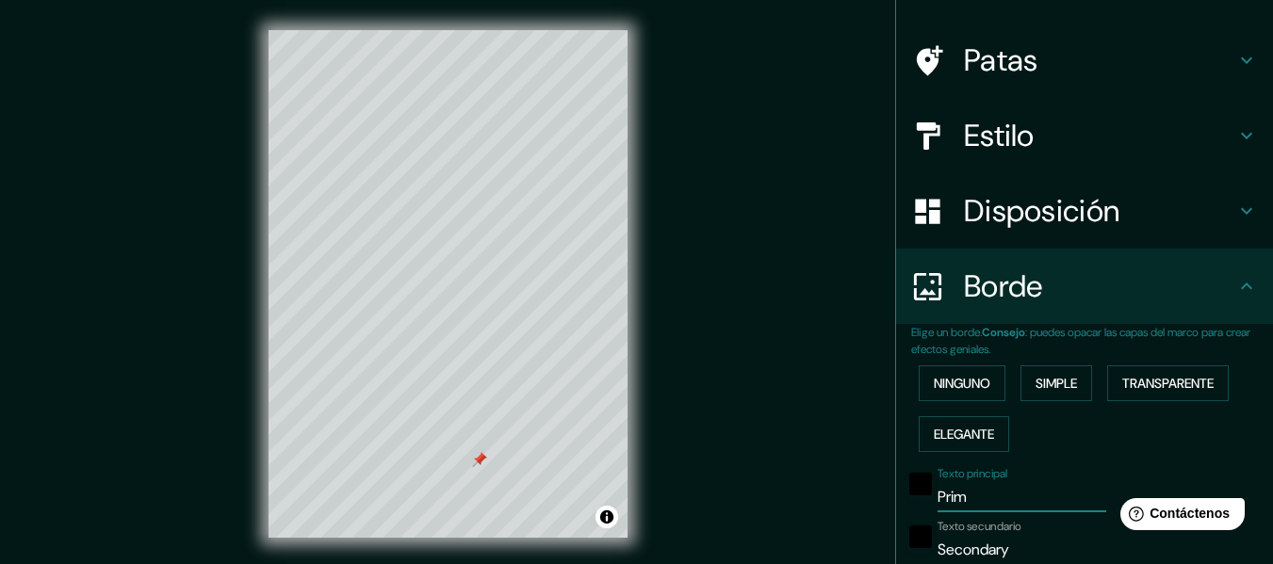
type input "30"
type input "15"
type input "Pri"
type input "152"
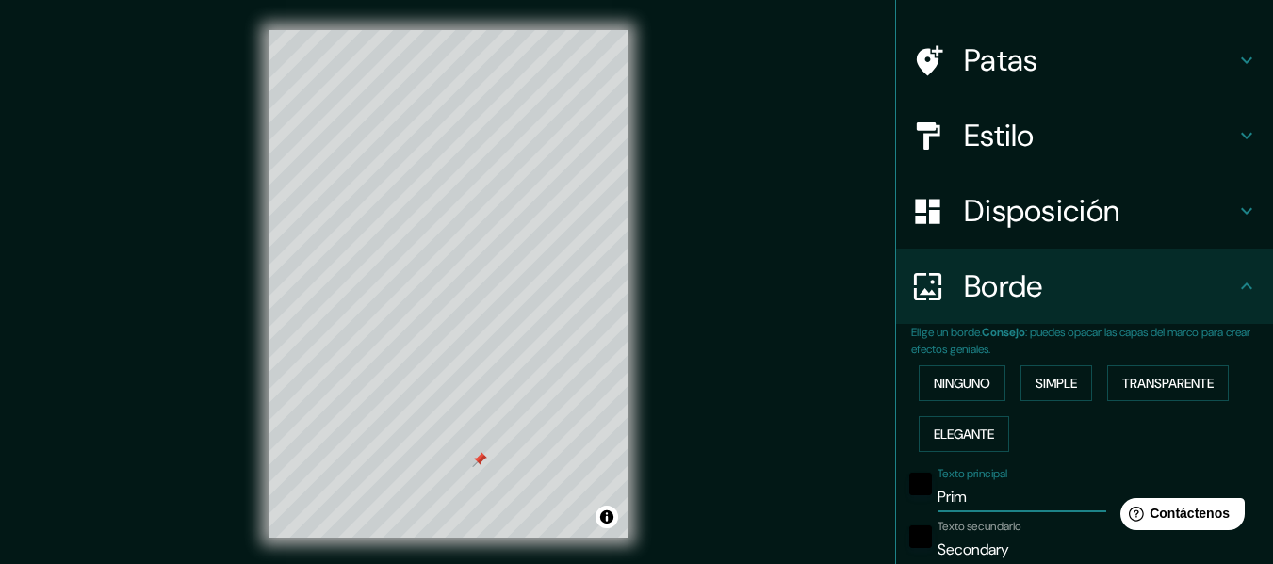
type input "30"
type input "15"
type input "Pr"
type input "152"
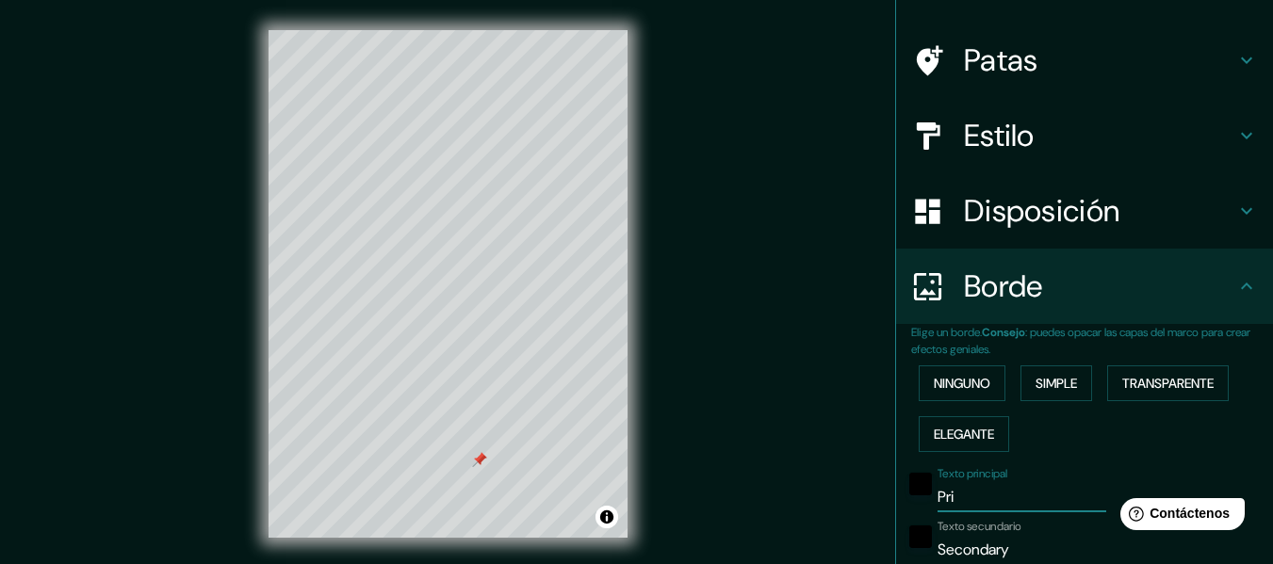
type input "30"
type input "15"
type input "P"
type input "152"
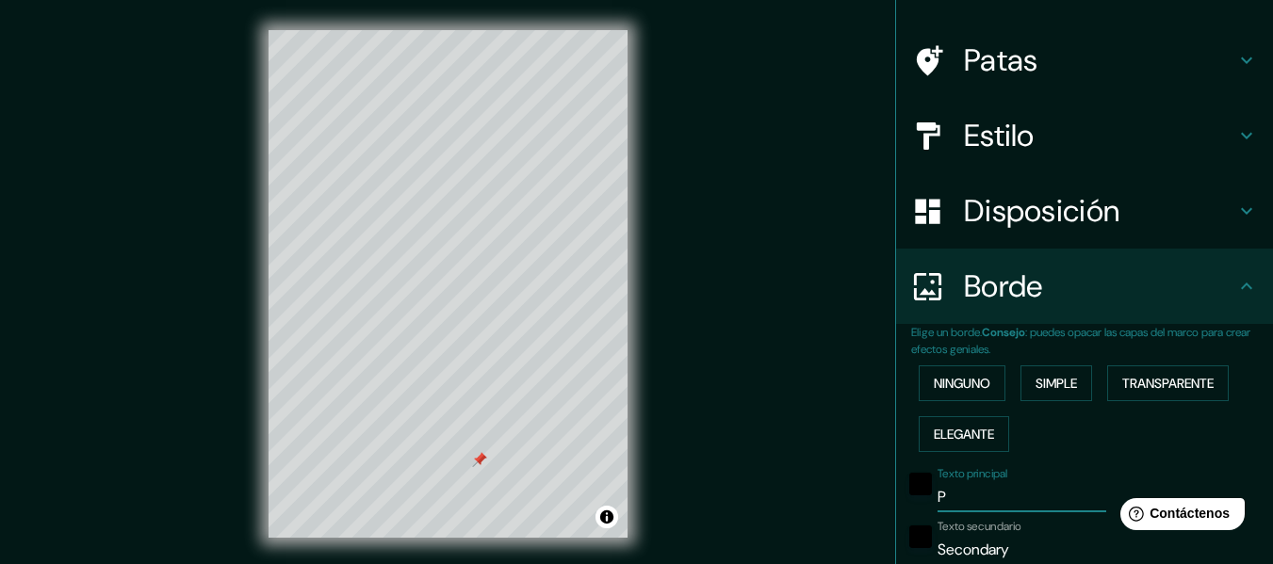
type input "30"
type input "15"
type input "152"
type input "30"
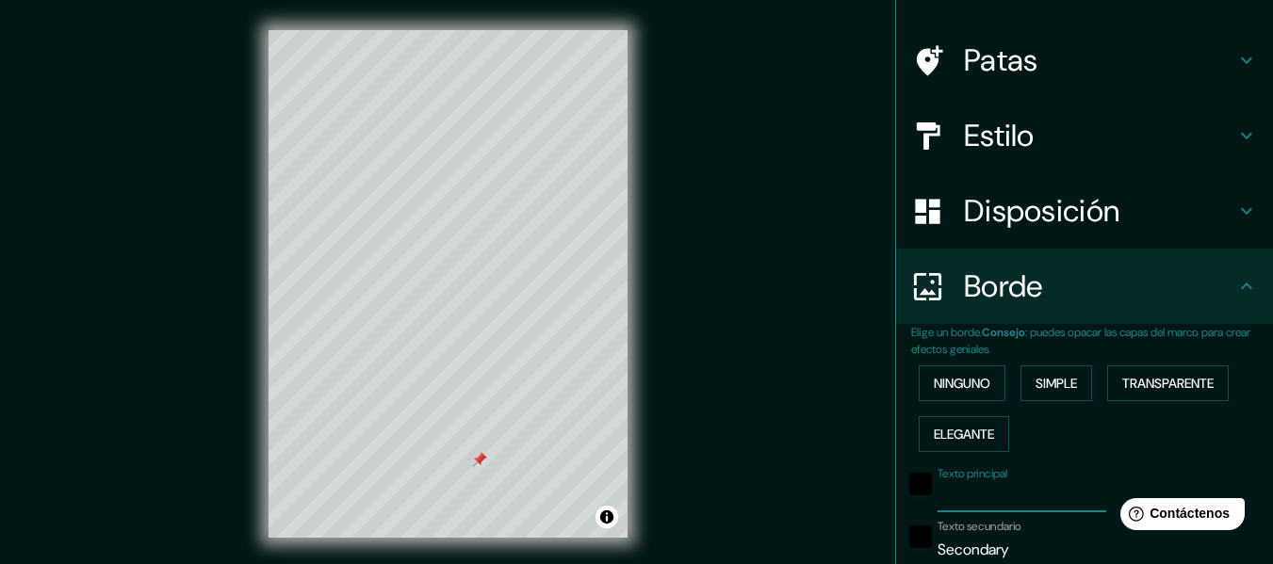
type input "30"
type input "15"
type input "P"
type input "152"
type input "30"
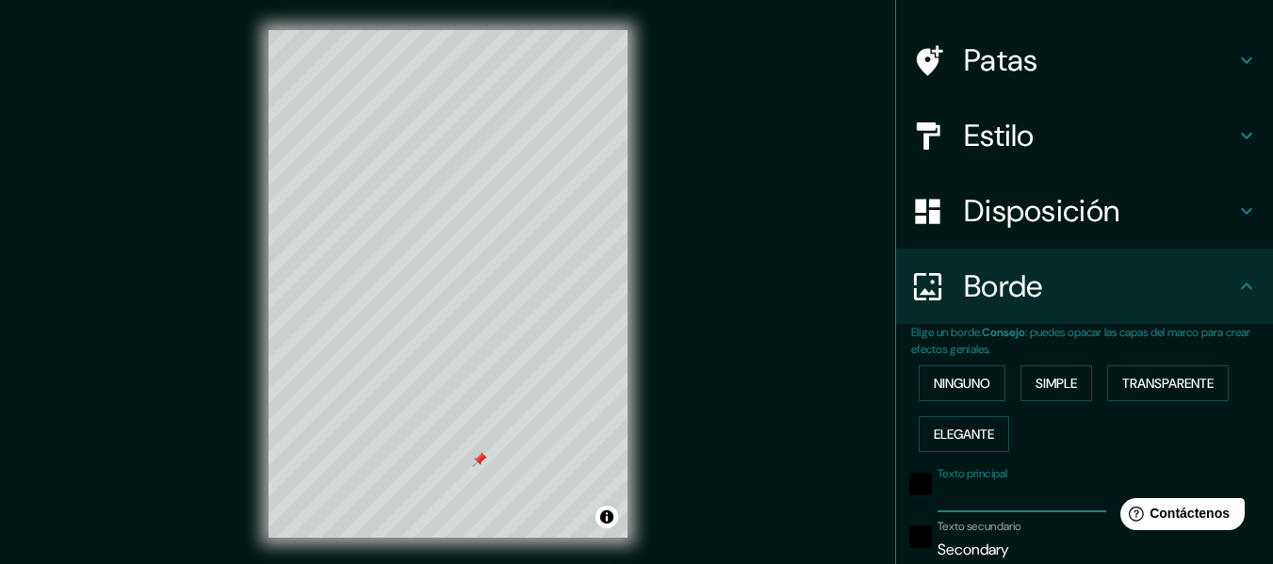
type input "30"
type input "15"
type input "Po"
type input "152"
type input "30"
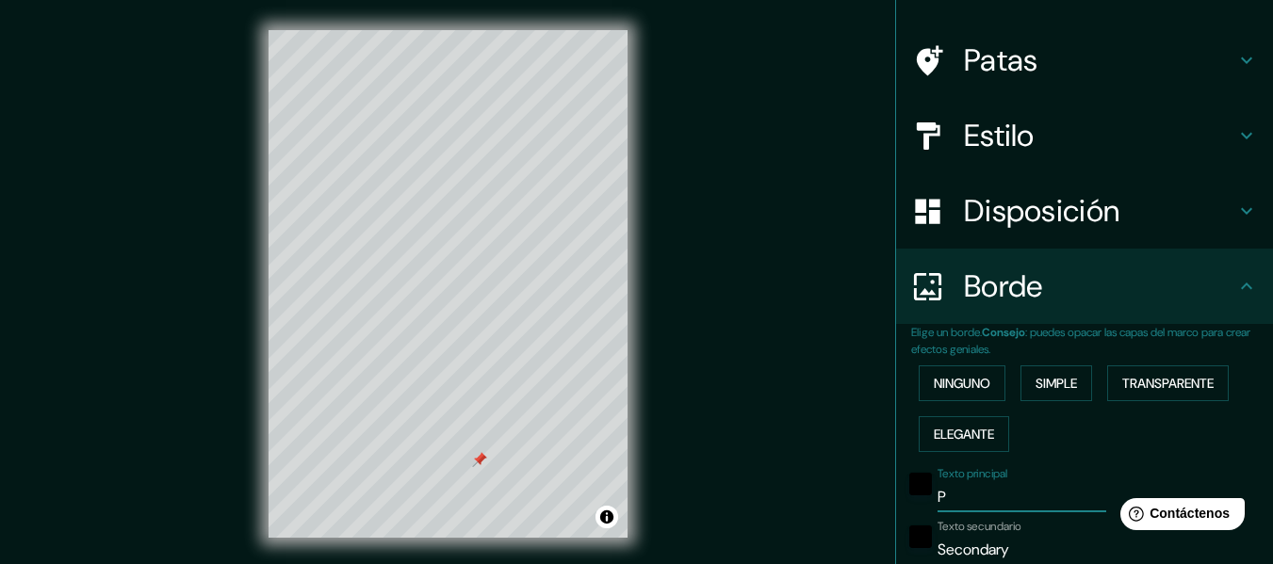
type input "30"
type input "15"
type input "Poz"
type input "152"
type input "30"
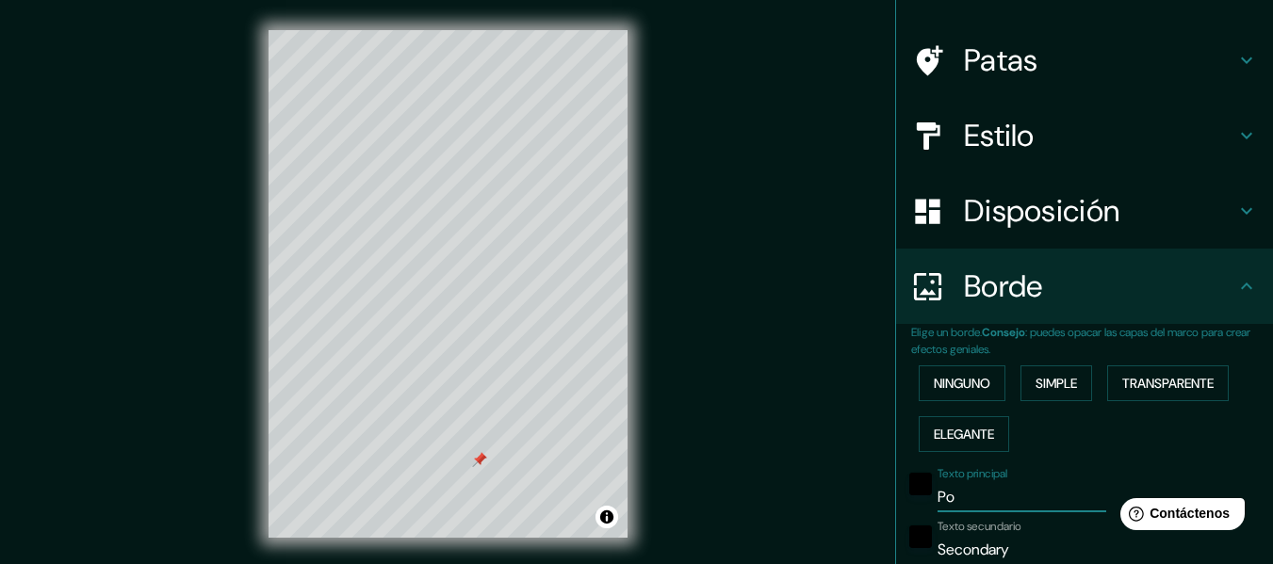
type input "30"
type input "15"
type input "Pozo"
type input "152"
type input "30"
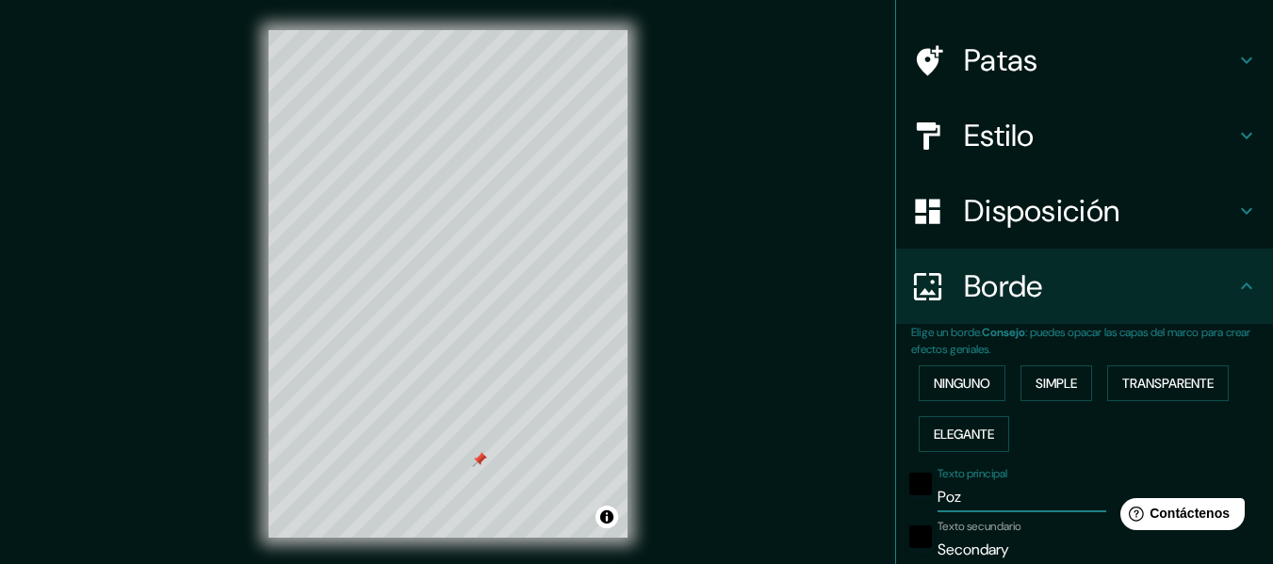
type input "30"
type input "15"
type input "Pozo"
type input "152"
type input "30"
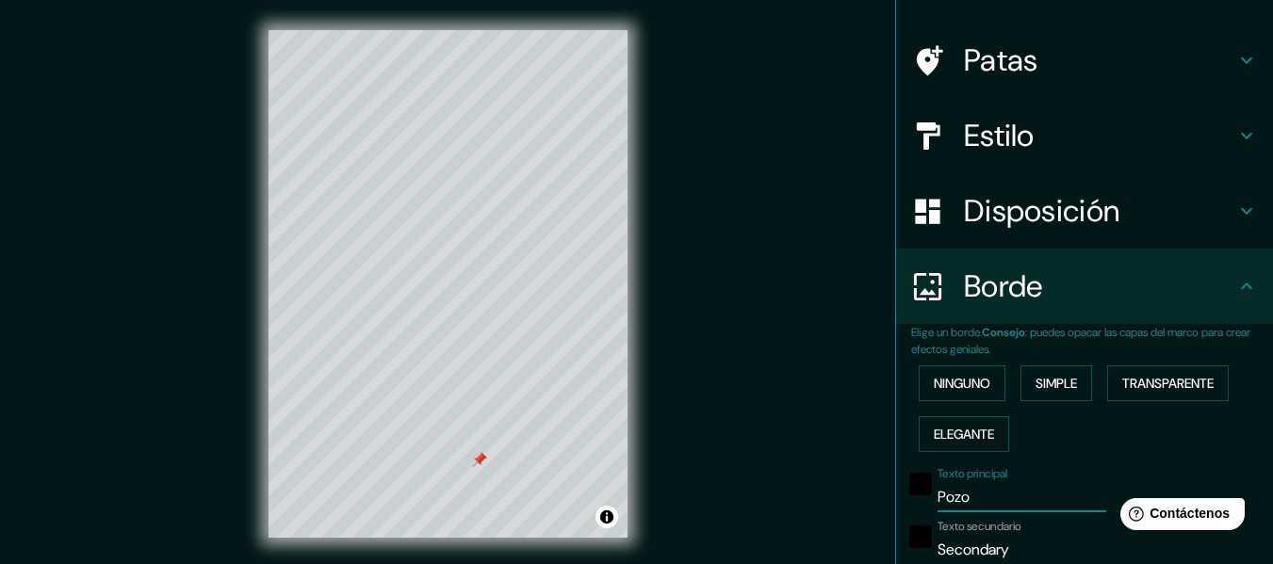
type input "30"
type input "15"
type input "Pozo d"
type input "152"
type input "30"
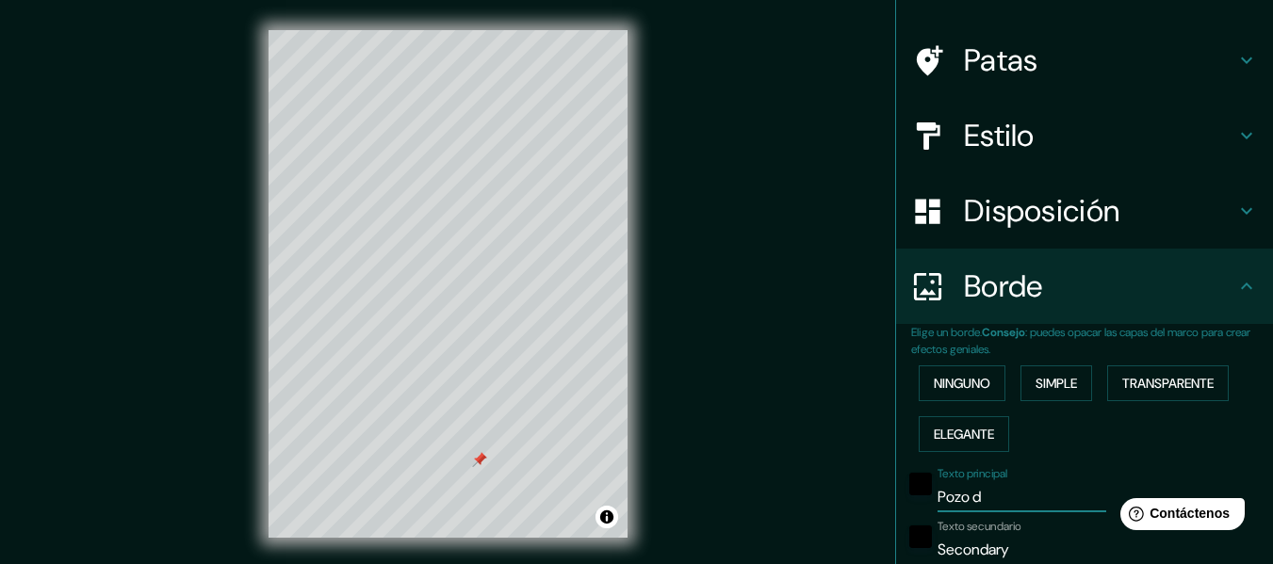
type input "30"
type input "15"
type input "Pozo de"
type input "152"
type input "30"
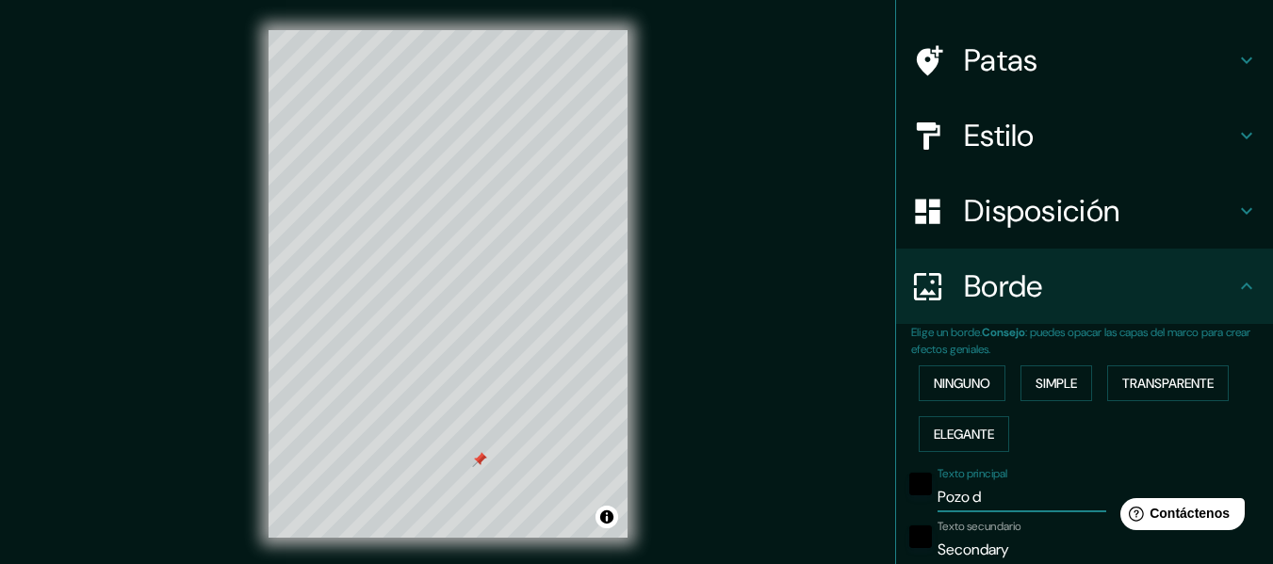
type input "30"
type input "15"
type input "Pozo del"
type input "152"
type input "30"
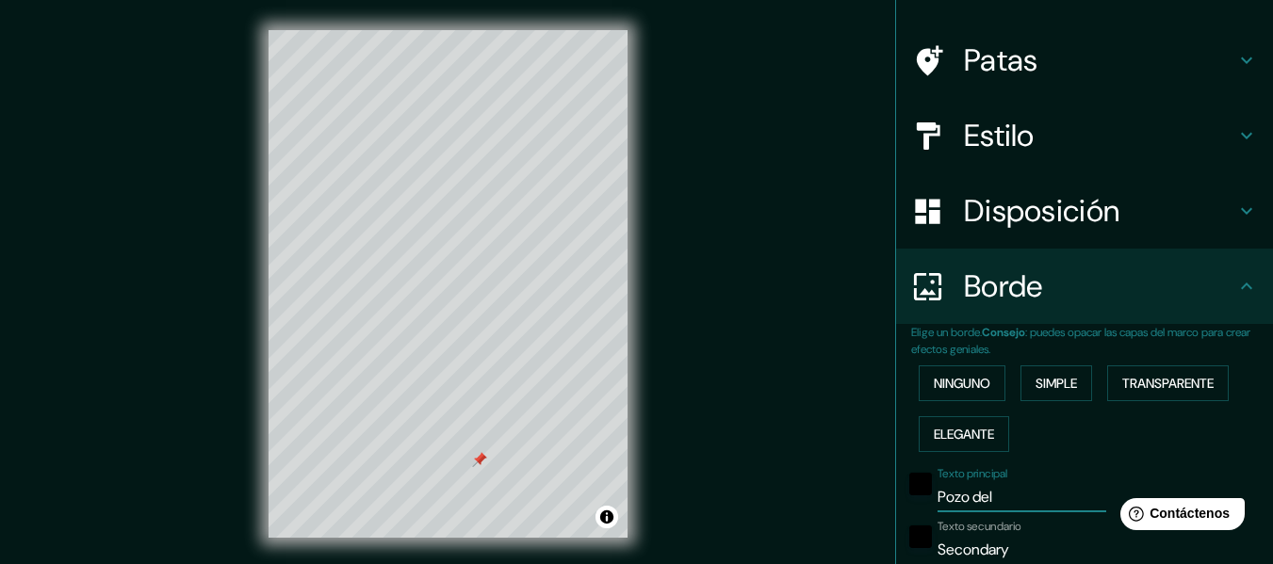
type input "30"
type input "15"
type input "Pozo del"
type input "152"
type input "30"
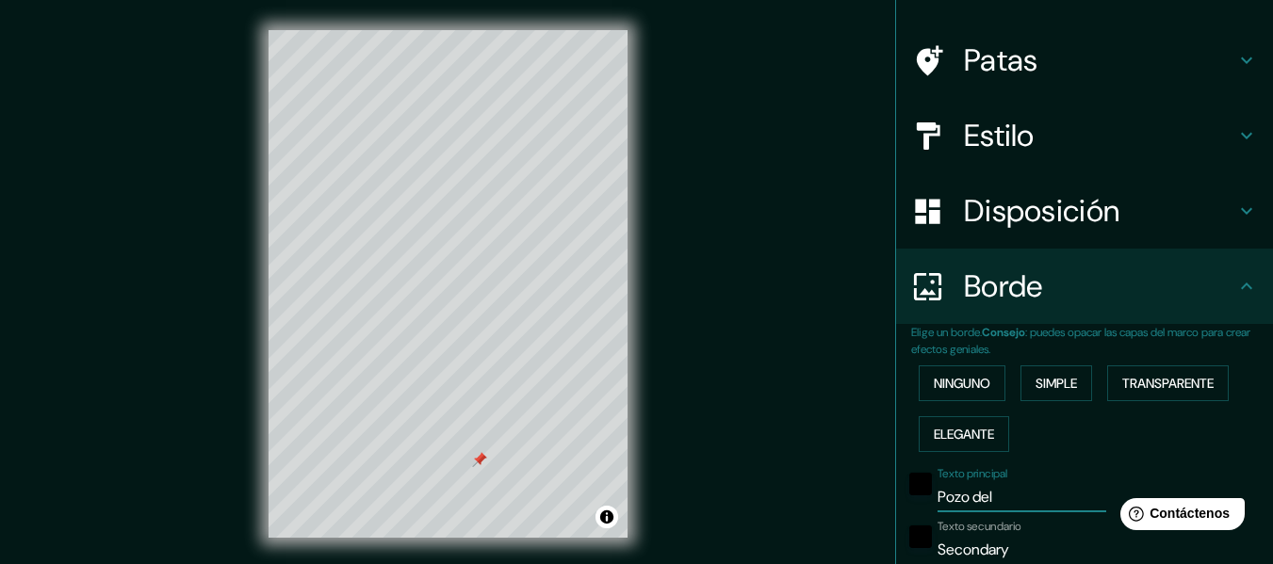
type input "30"
type input "15"
type input "Pozo del m"
type input "152"
type input "30"
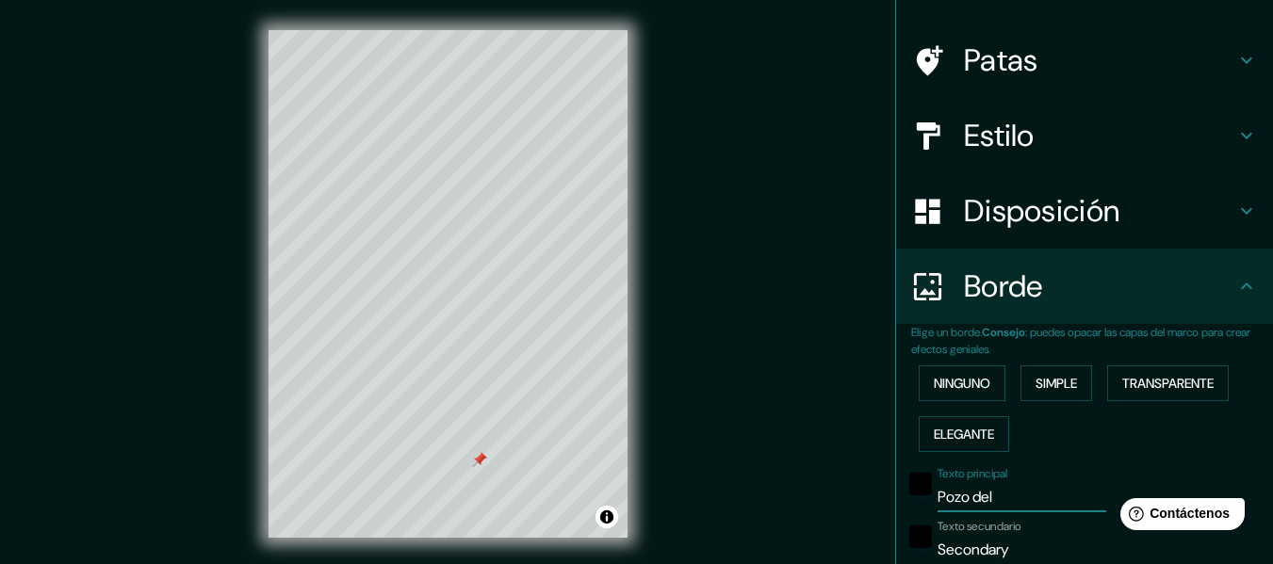
type input "30"
type input "15"
type input "Pozo del mo"
type input "152"
type input "30"
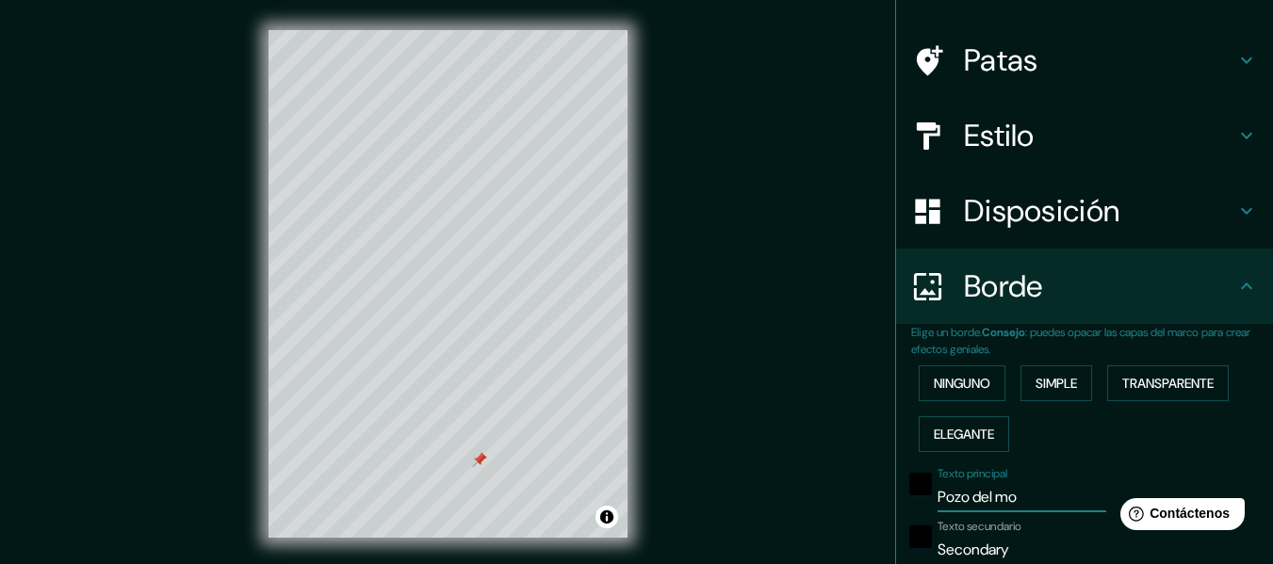
type input "30"
type input "15"
type input "Pozo del mol"
type input "152"
type input "30"
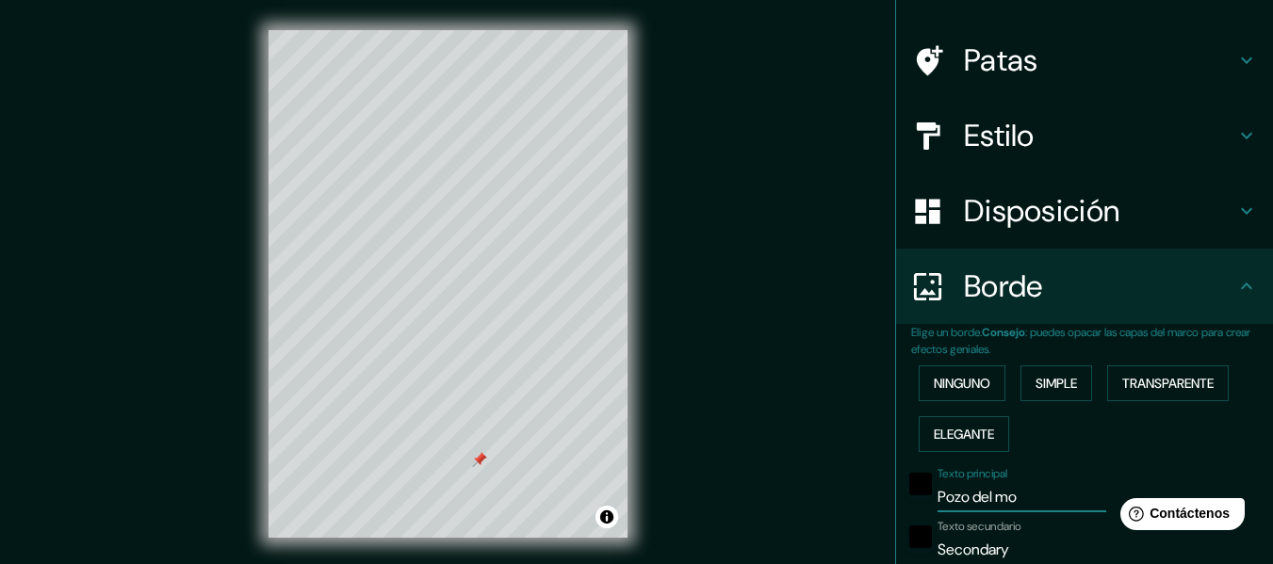
type input "30"
type input "15"
type input "Pozo del moll"
type input "152"
type input "30"
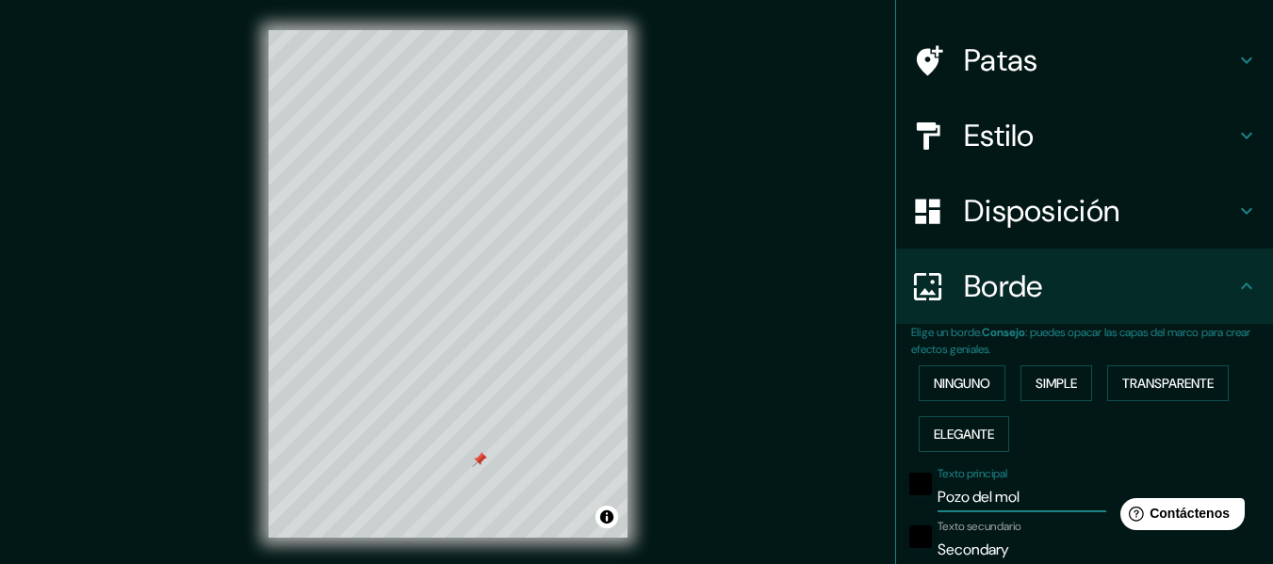
type input "30"
type input "15"
type input "Pozo del moll"
click at [909, 488] on div "negro" at bounding box center [920, 484] width 23 height 23
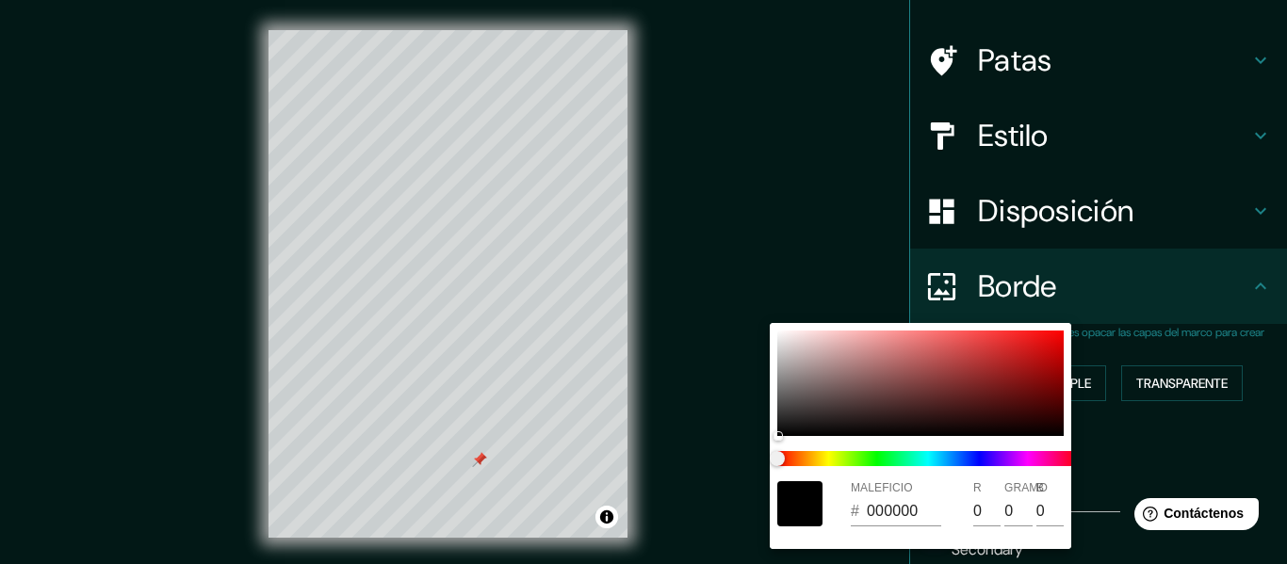
click at [858, 509] on font "#" at bounding box center [855, 511] width 8 height 16
click at [904, 509] on input "000000" at bounding box center [904, 512] width 74 height 30
type input "152"
type input "30"
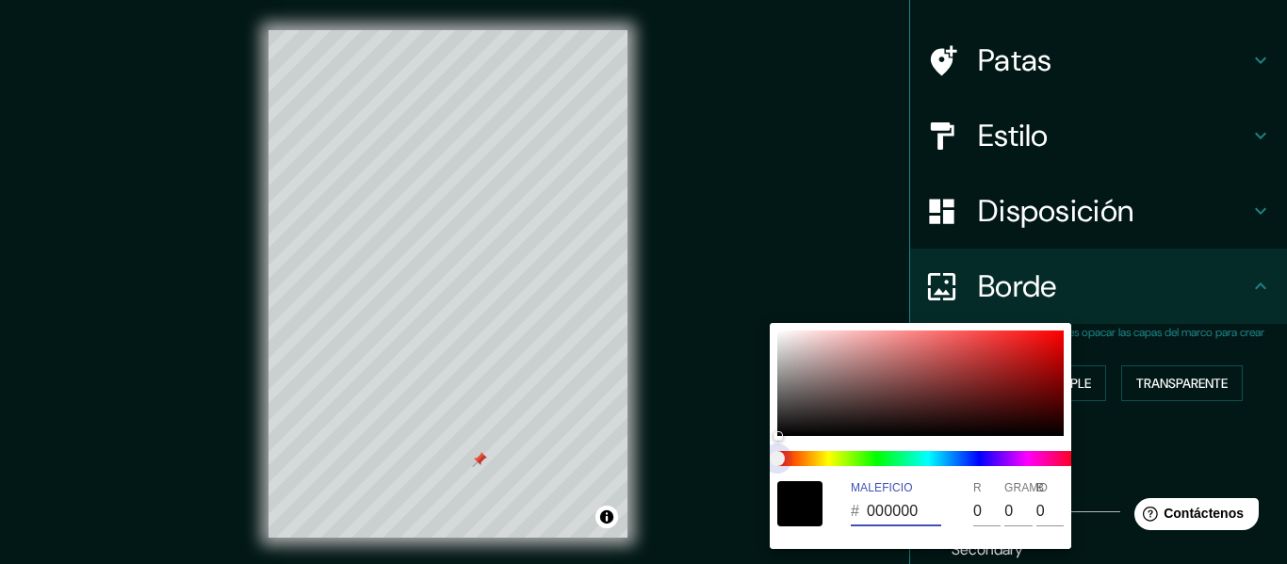
type input "15"
type input "152"
type input "30"
type input "15"
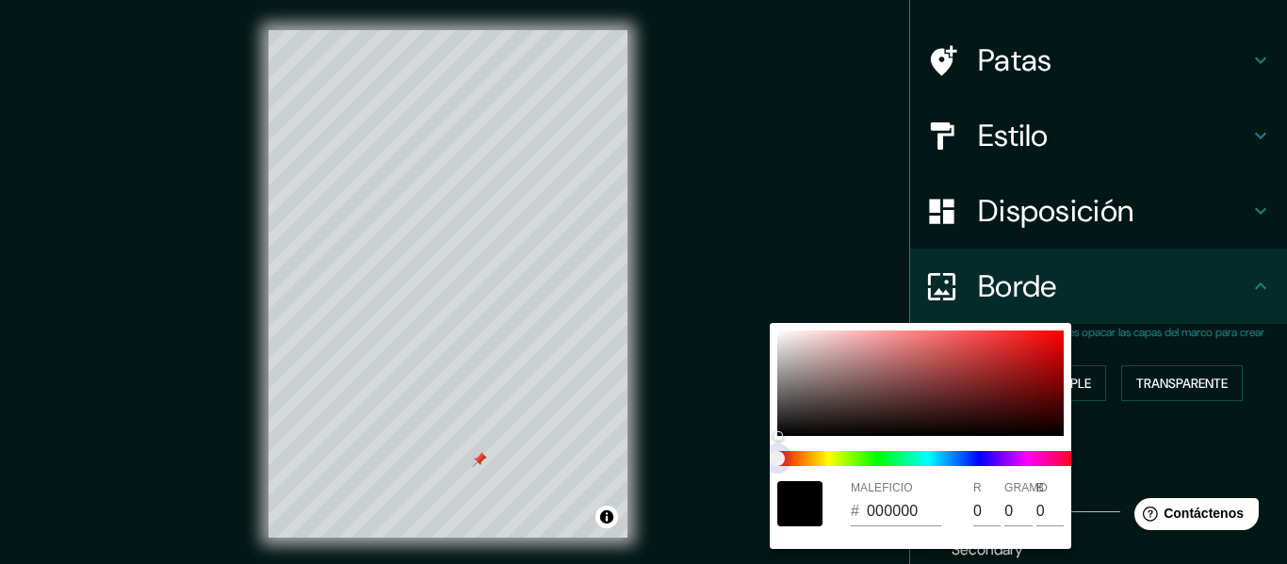
type input "152"
type input "30"
type input "15"
type input "152"
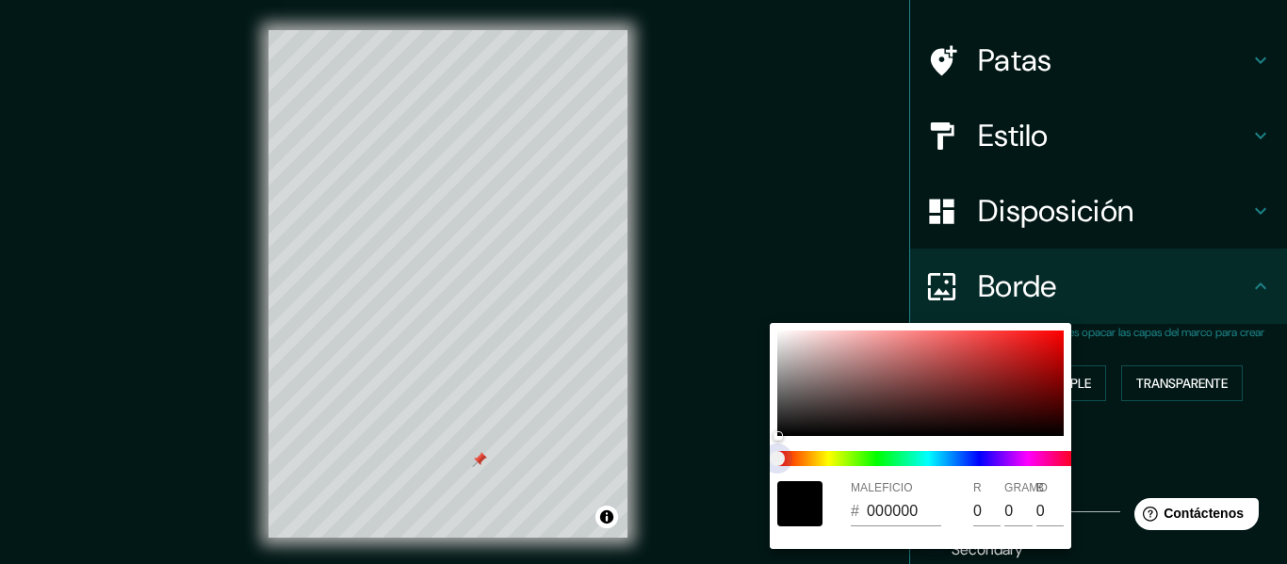
type input "30"
type input "15"
type input "152"
type input "30"
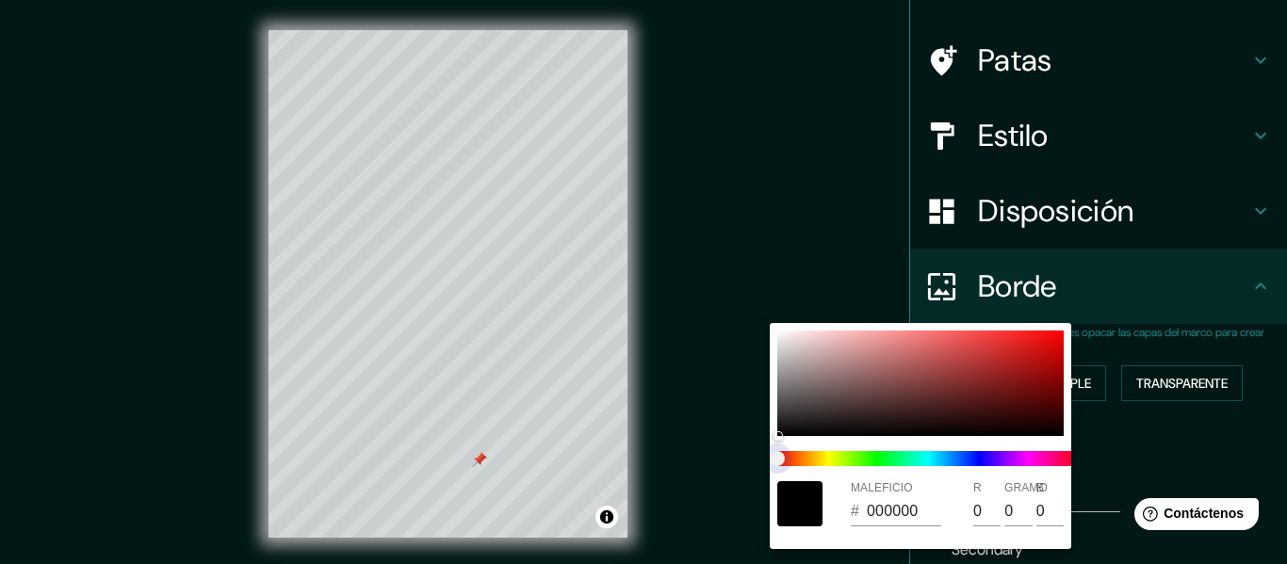
type input "30"
type input "15"
type input "152"
type input "30"
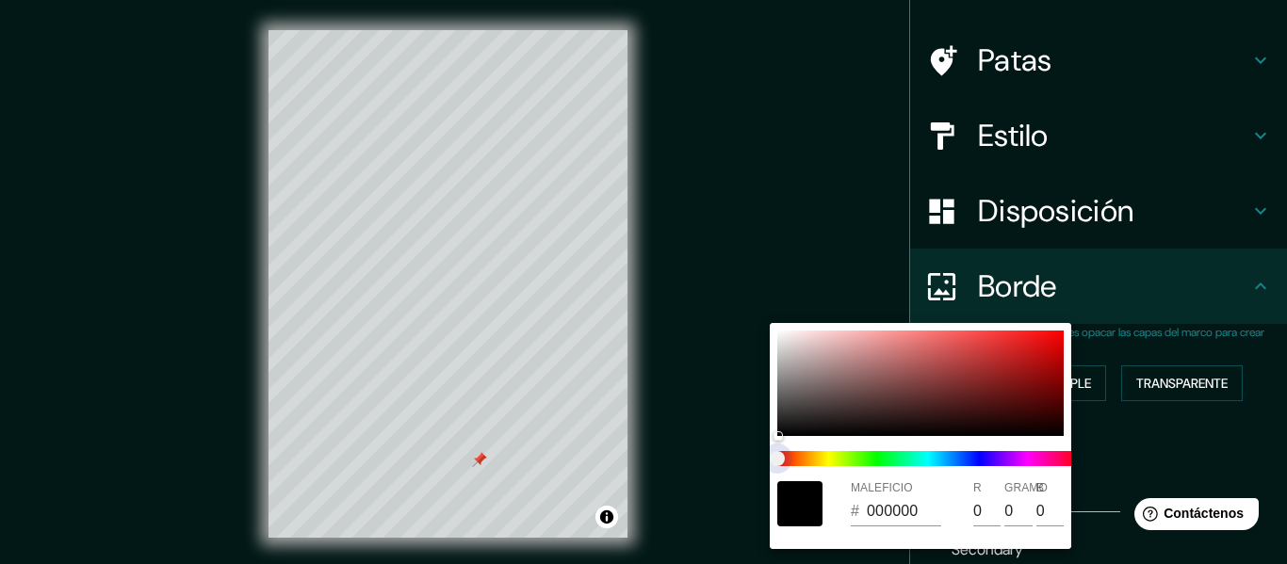
type input "15"
type input "152"
type input "30"
type input "15"
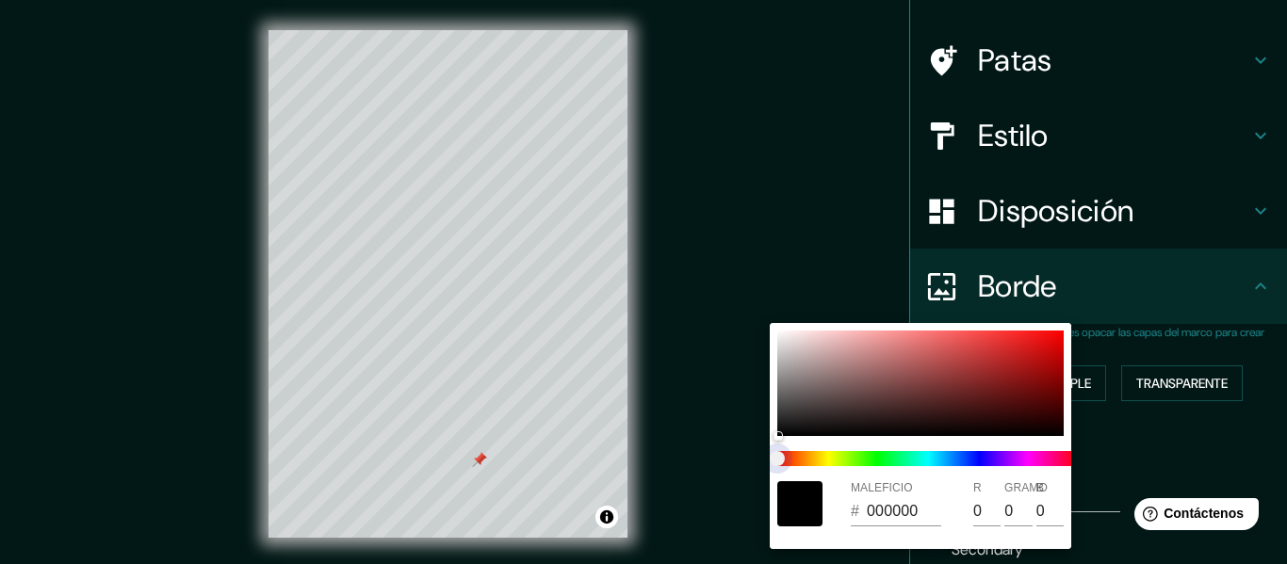
type input "152"
type input "30"
type input "15"
type input "152"
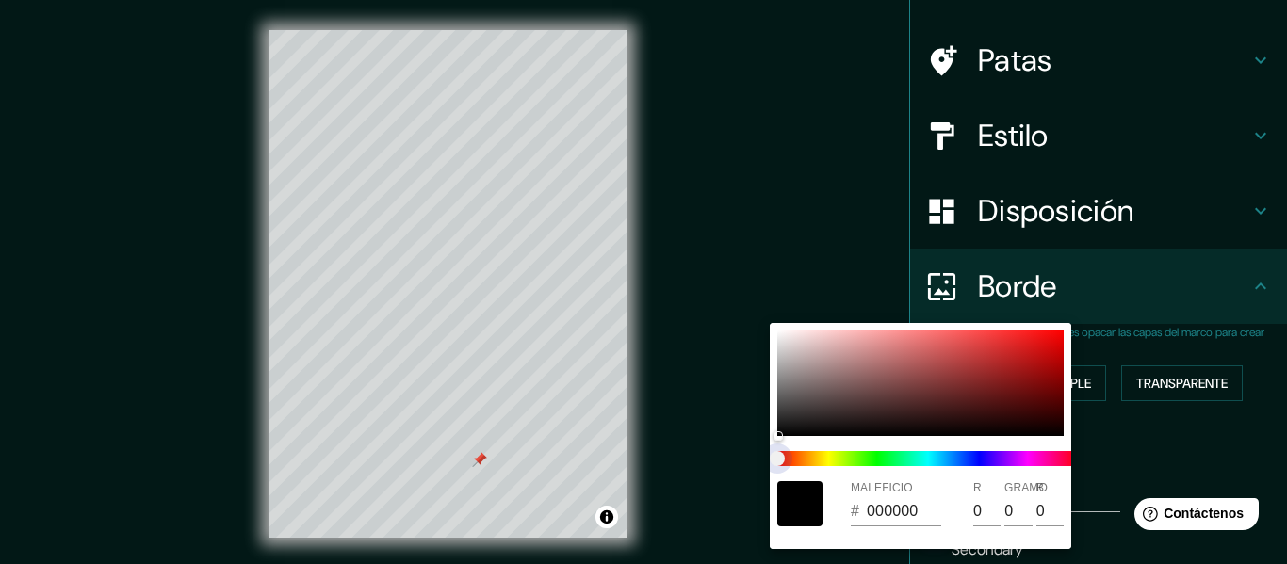
type input "30"
type input "15"
drag, startPoint x: 785, startPoint y: 454, endPoint x: 818, endPoint y: 454, distance: 33.0
click at [818, 454] on span at bounding box center [928, 458] width 302 height 15
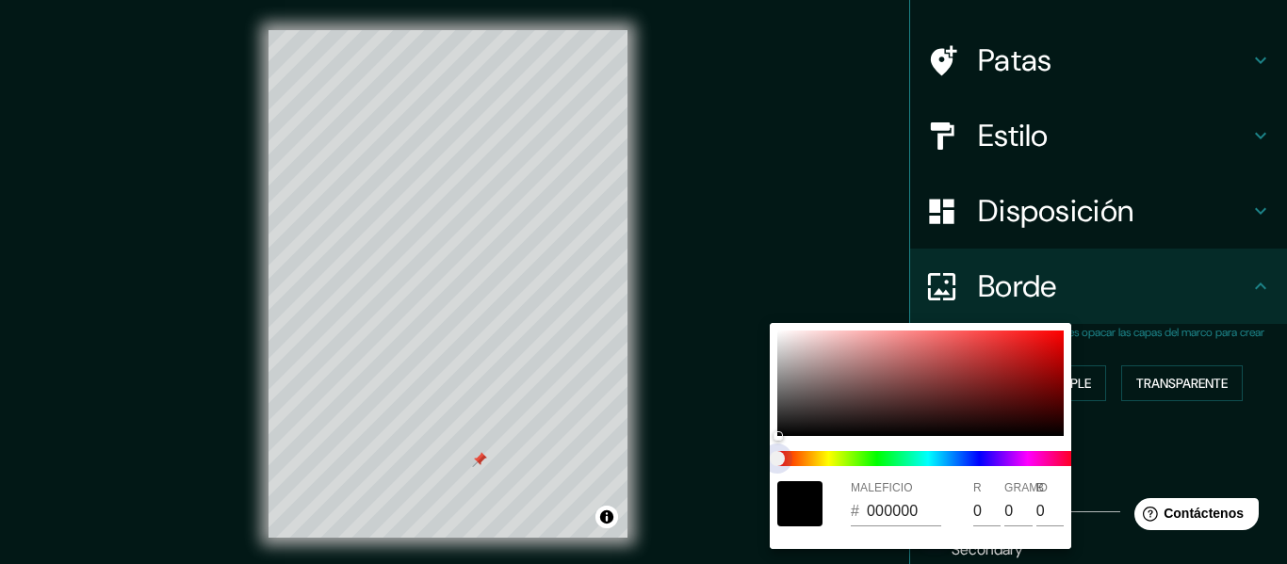
type input "152"
type input "30"
type input "15"
type input "152"
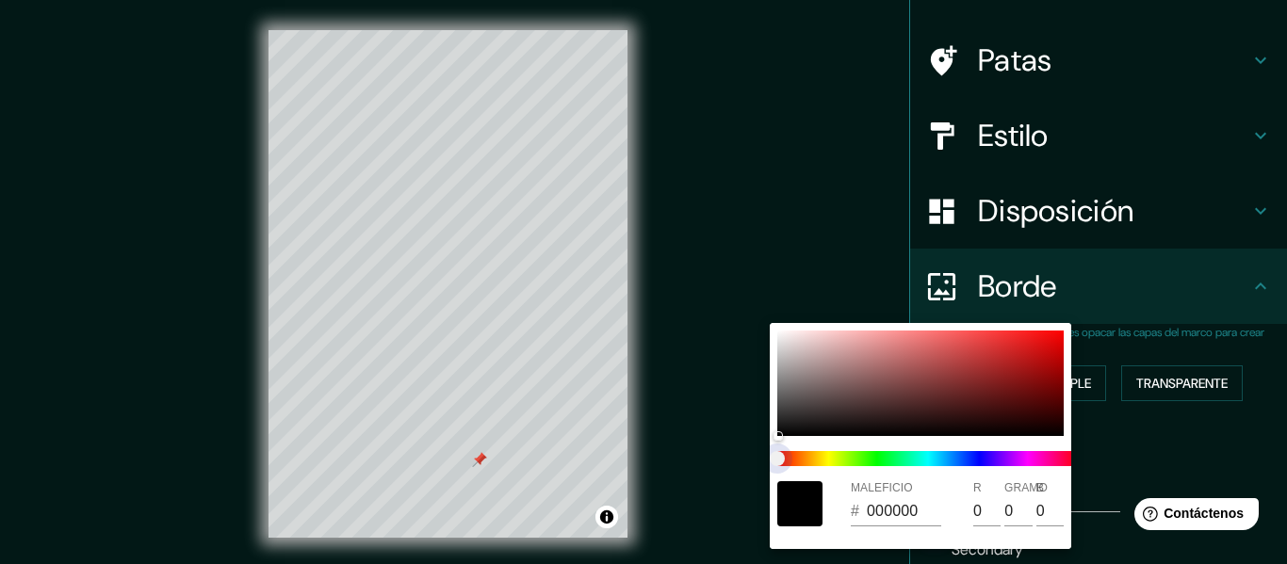
type input "30"
type input "15"
click at [818, 454] on span at bounding box center [928, 458] width 302 height 15
type input "152"
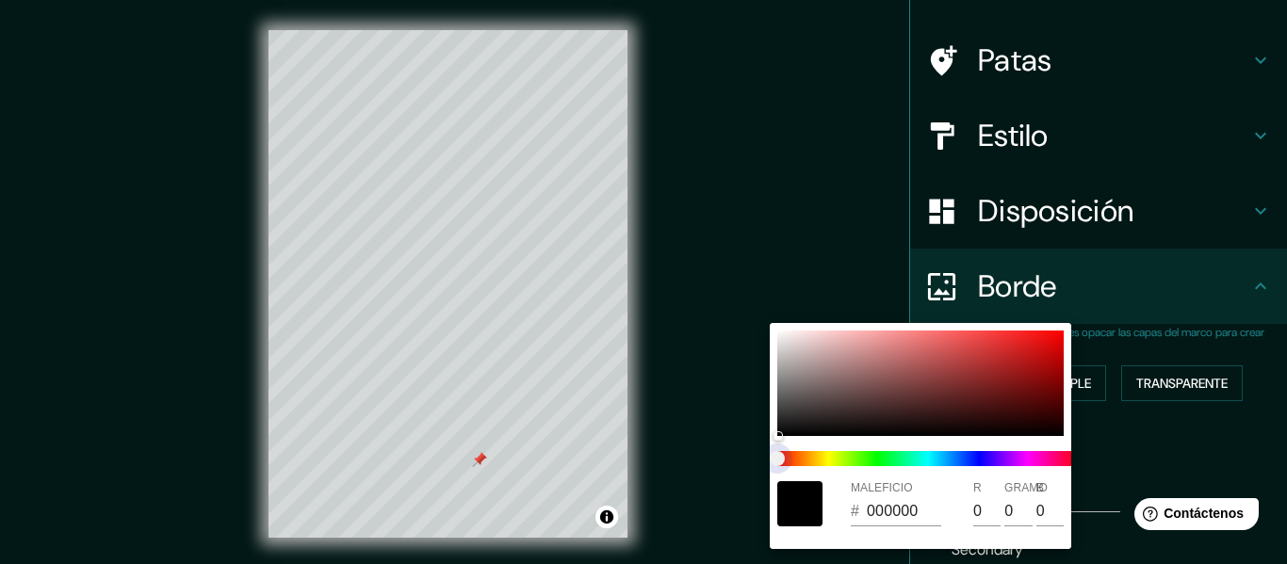
type input "30"
type input "15"
click at [812, 457] on span at bounding box center [928, 458] width 302 height 15
type input "152"
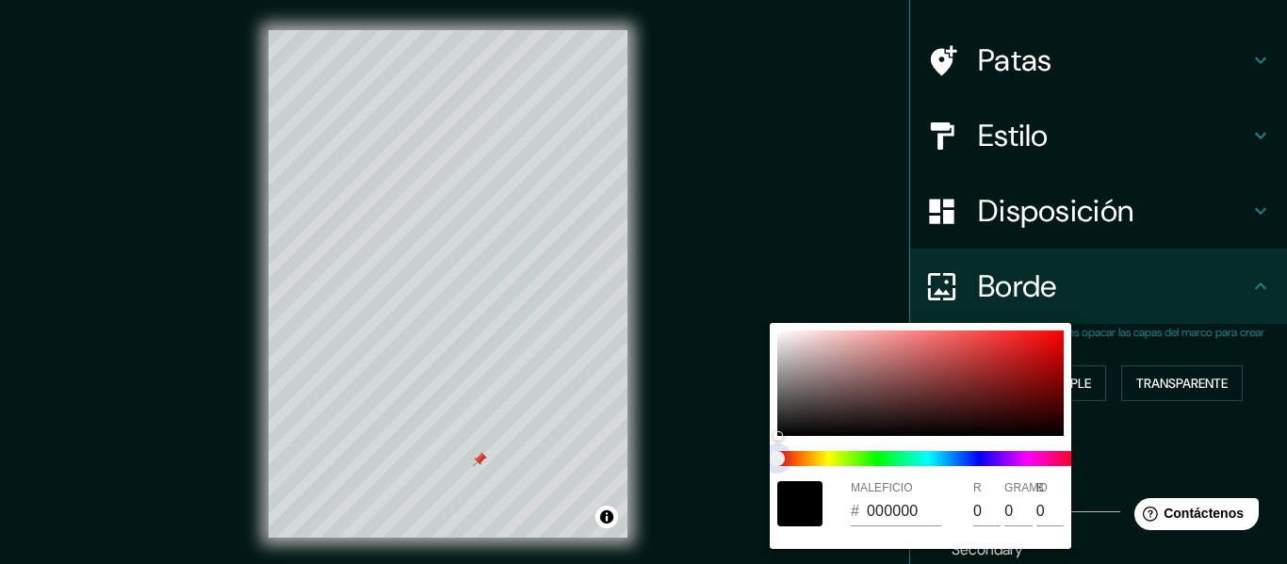
type input "30"
type input "15"
type input "152"
type input "30"
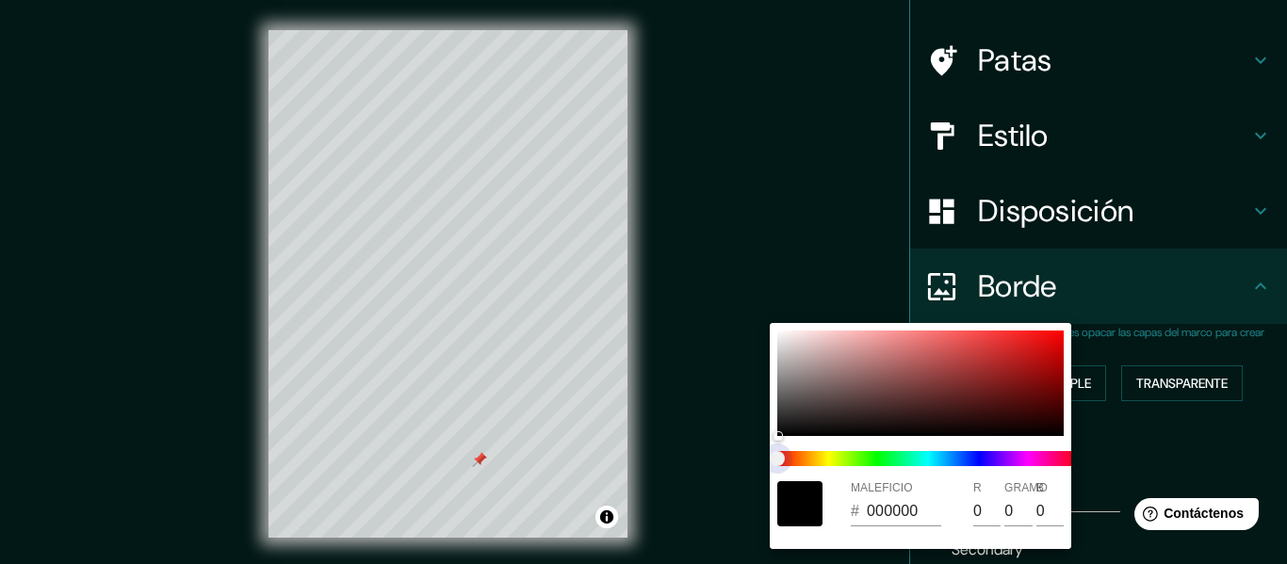
type input "30"
type input "15"
type input "152"
type input "30"
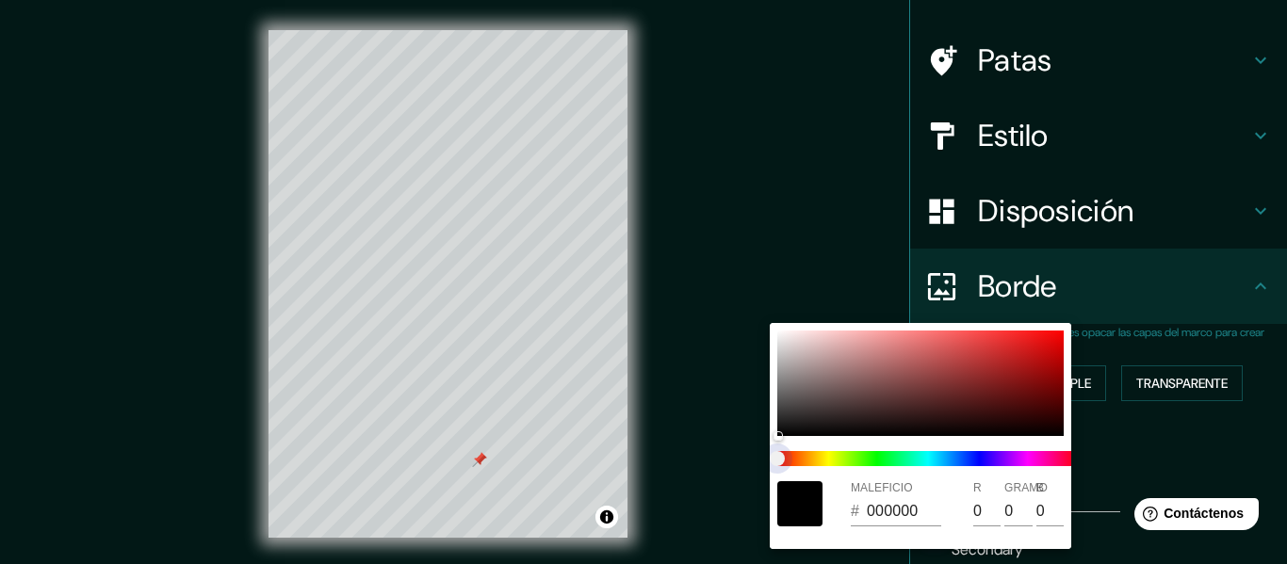
type input "15"
drag, startPoint x: 774, startPoint y: 456, endPoint x: 831, endPoint y: 471, distance: 59.4
click at [831, 471] on div at bounding box center [928, 459] width 317 height 30
type input "152"
type input "30"
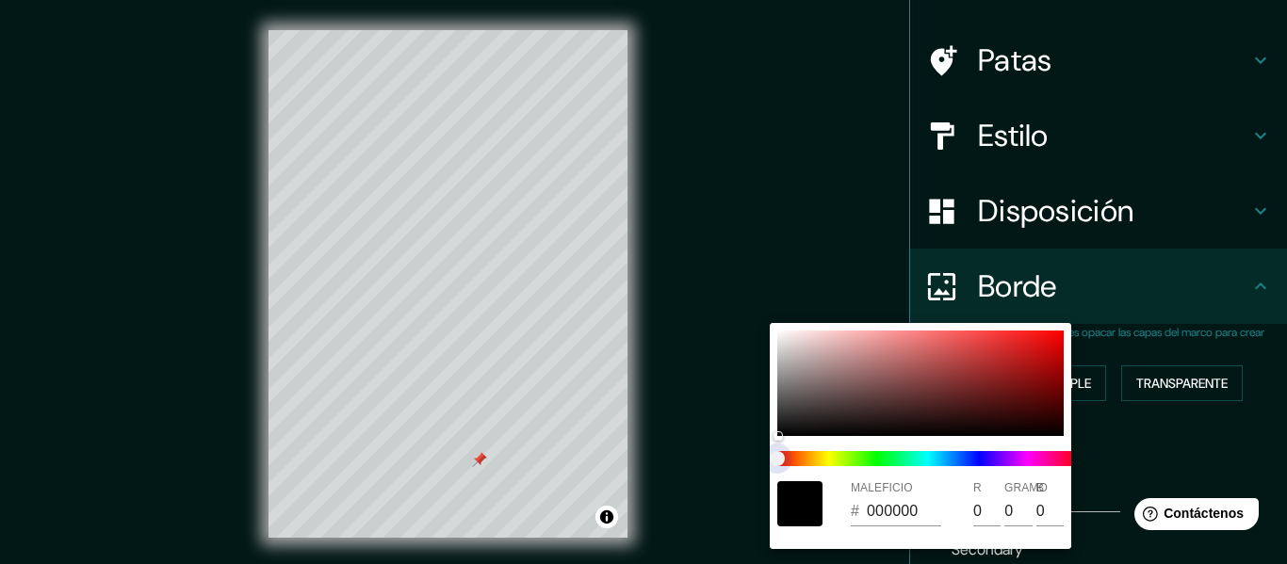
type input "30"
type input "15"
click at [829, 363] on div at bounding box center [920, 384] width 286 height 106
type input "152"
type input "30"
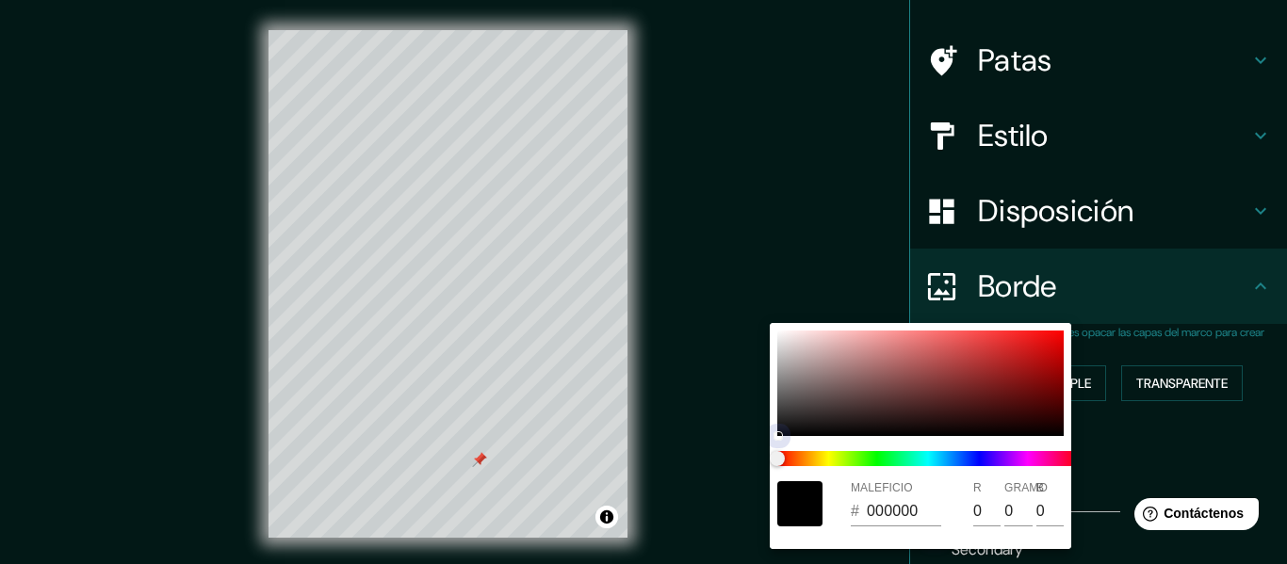
type input "30"
type input "15"
type input "B19191"
type input "177"
type input "145"
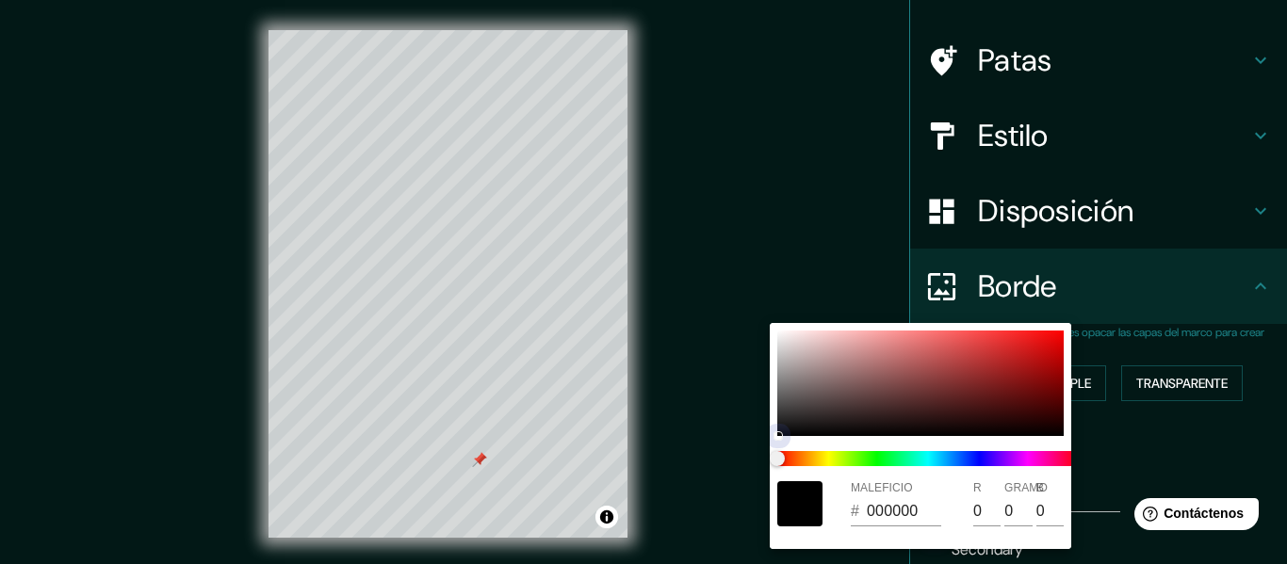
type input "145"
click at [896, 510] on input "B19191" at bounding box center [904, 512] width 74 height 30
drag, startPoint x: 900, startPoint y: 510, endPoint x: 702, endPoint y: 410, distance: 221.7
click at [702, 410] on div "MALEFICIO # B19191 R 177 GRAMO 145 B 145" at bounding box center [643, 282] width 1287 height 564
type input "152"
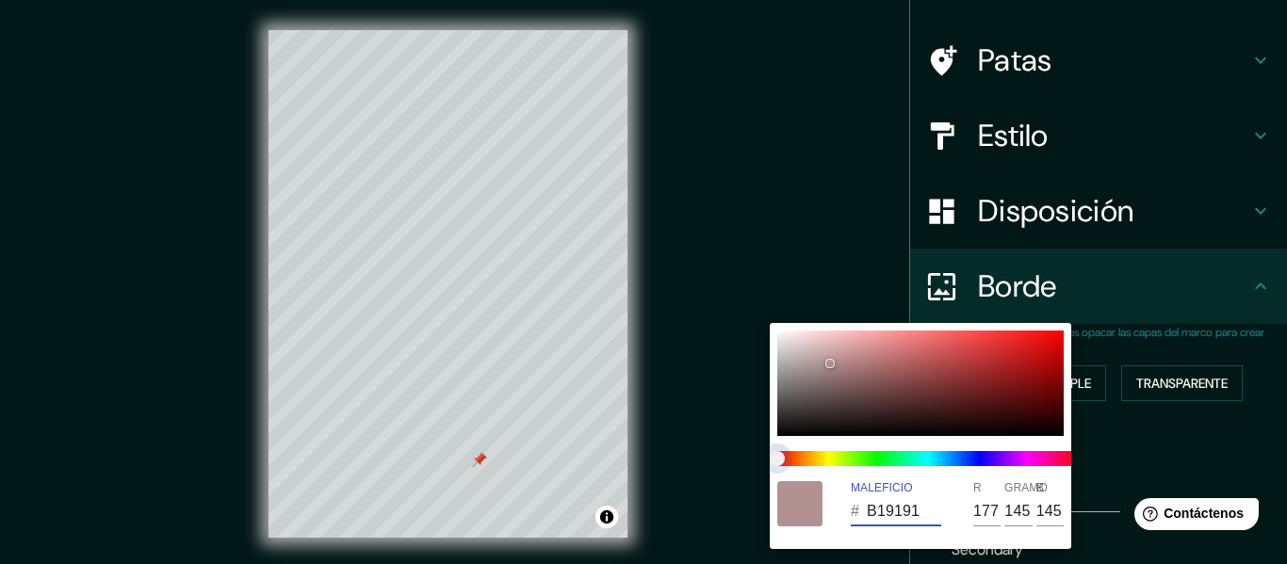
type input "30"
type input "15"
type input "B09190"
type input "176"
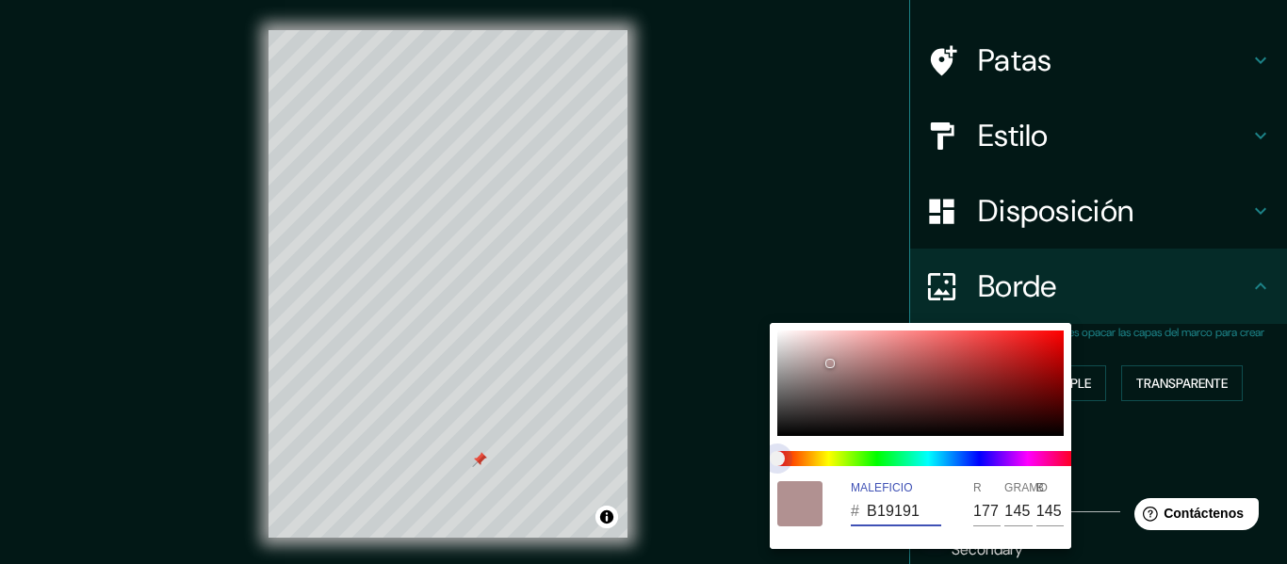
type input "144"
click at [779, 454] on span "control deslizante de color" at bounding box center [777, 458] width 15 height 15
click at [793, 415] on div at bounding box center [920, 384] width 286 height 106
type input "152"
type input "30"
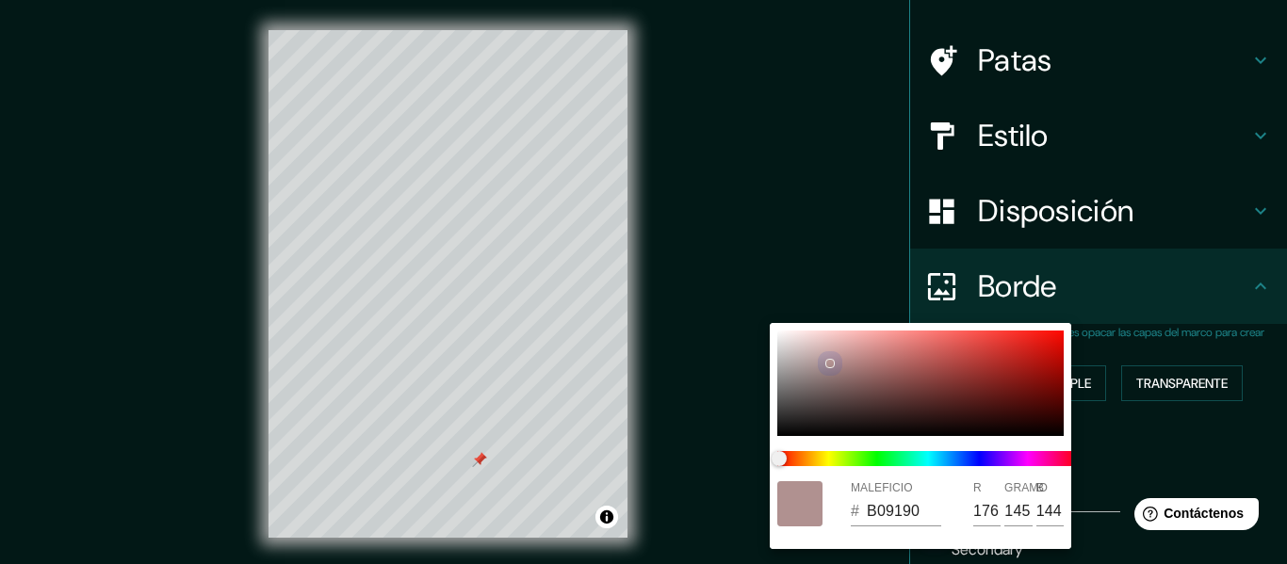
type input "30"
type input "15"
type input "333030"
type input "51"
type input "48"
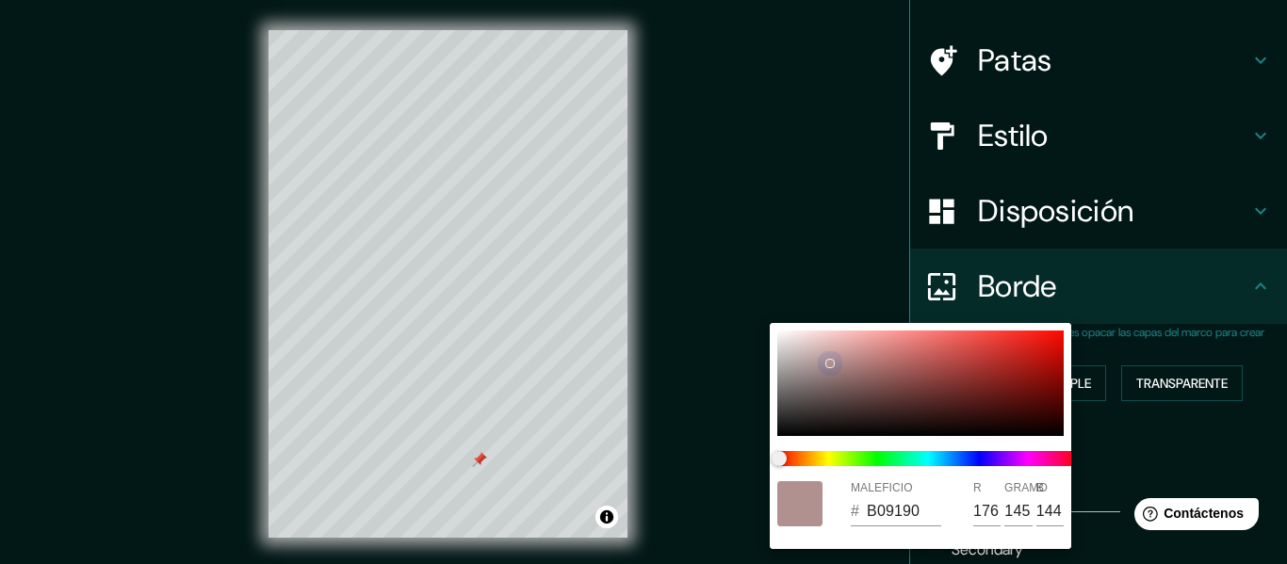
type input "48"
click at [1124, 479] on div at bounding box center [643, 282] width 1287 height 564
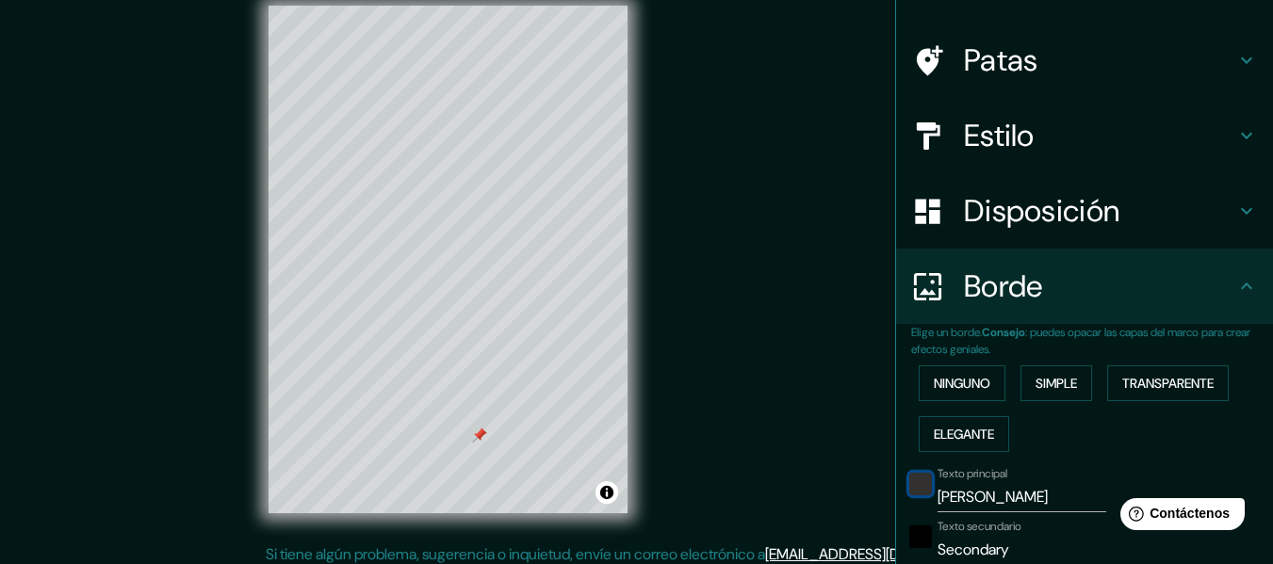
scroll to position [34, 0]
